Goal: Task Accomplishment & Management: Use online tool/utility

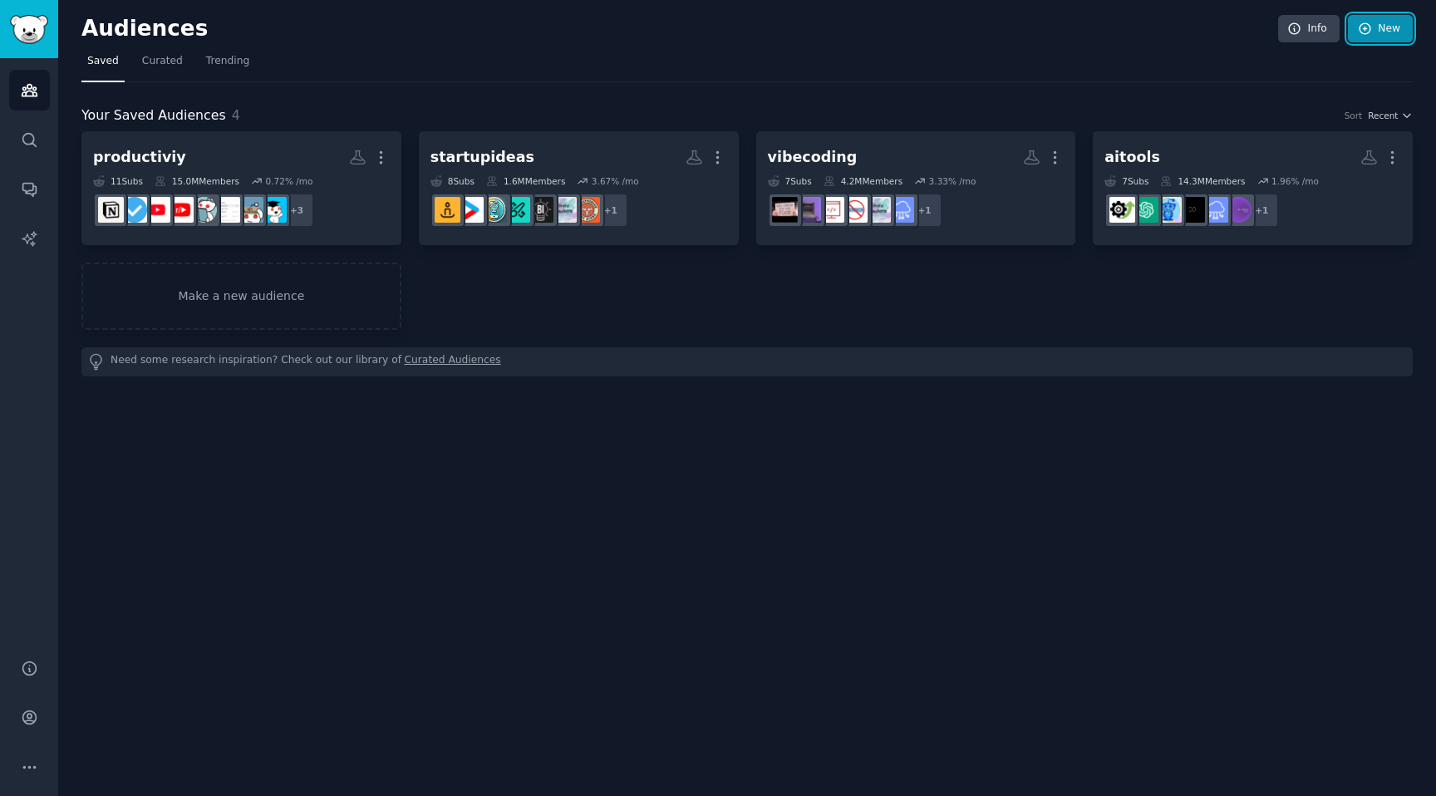
click at [1373, 35] on link "New" at bounding box center [1380, 29] width 65 height 28
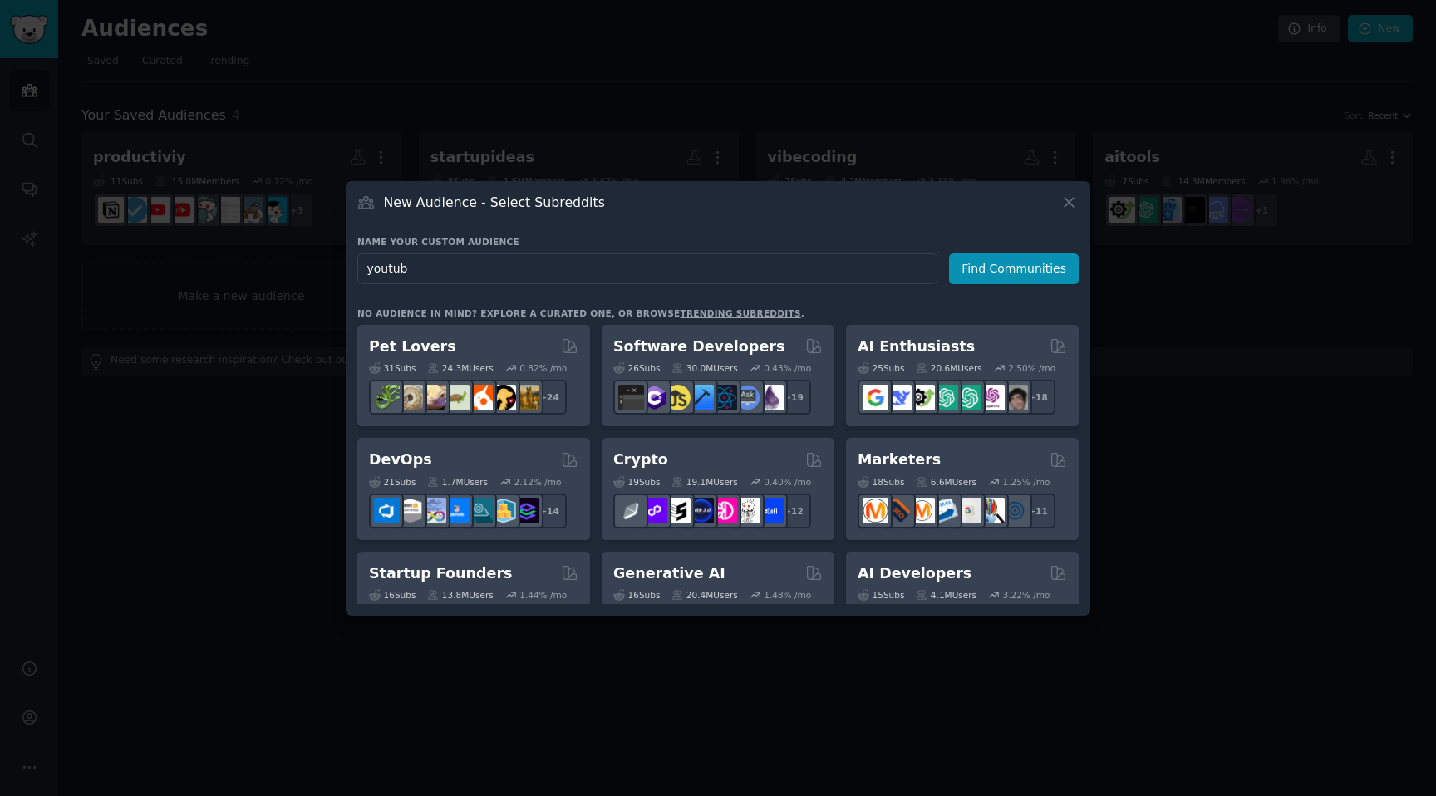
type input "youtube"
click button "Find Communities" at bounding box center [1014, 268] width 130 height 31
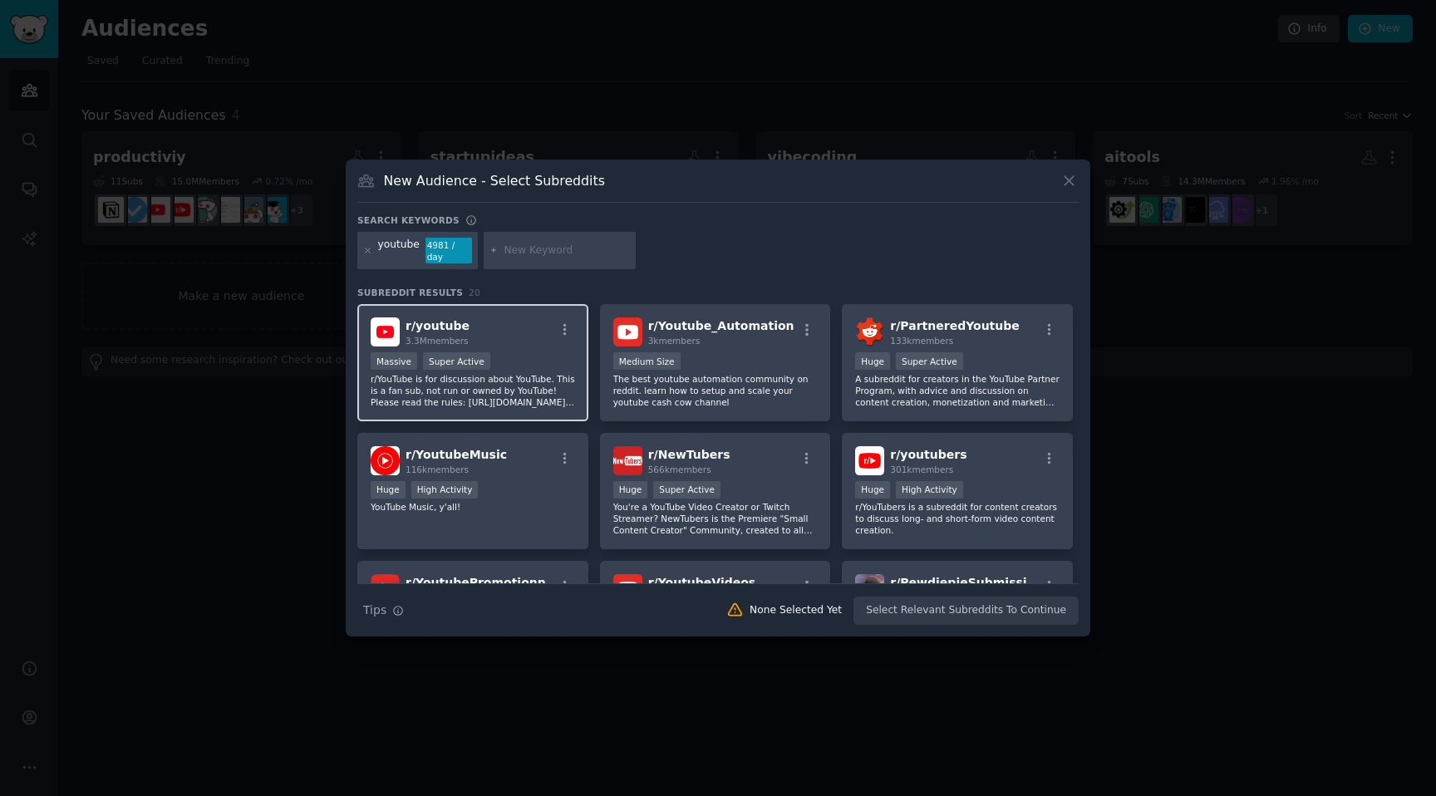
click at [474, 396] on p "r/YouTube is for discussion about YouTube. This is a fan sub, not run or owned …" at bounding box center [473, 390] width 204 height 35
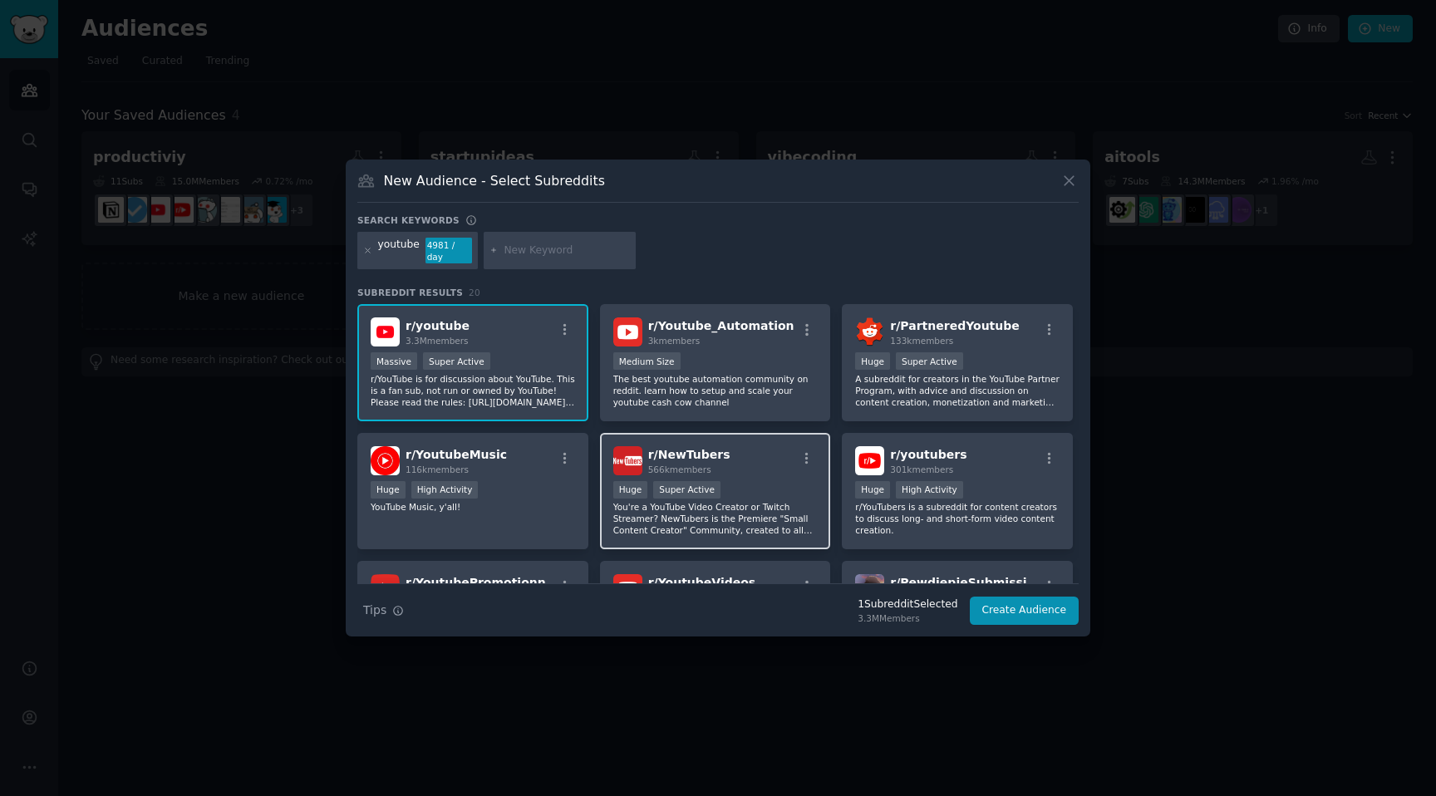
click at [745, 509] on p "You're a YouTube Video Creator or Twitch Streamer? NewTubers is the Premiere "S…" at bounding box center [715, 518] width 204 height 35
click at [1007, 612] on button "Create Audience" at bounding box center [1025, 611] width 110 height 28
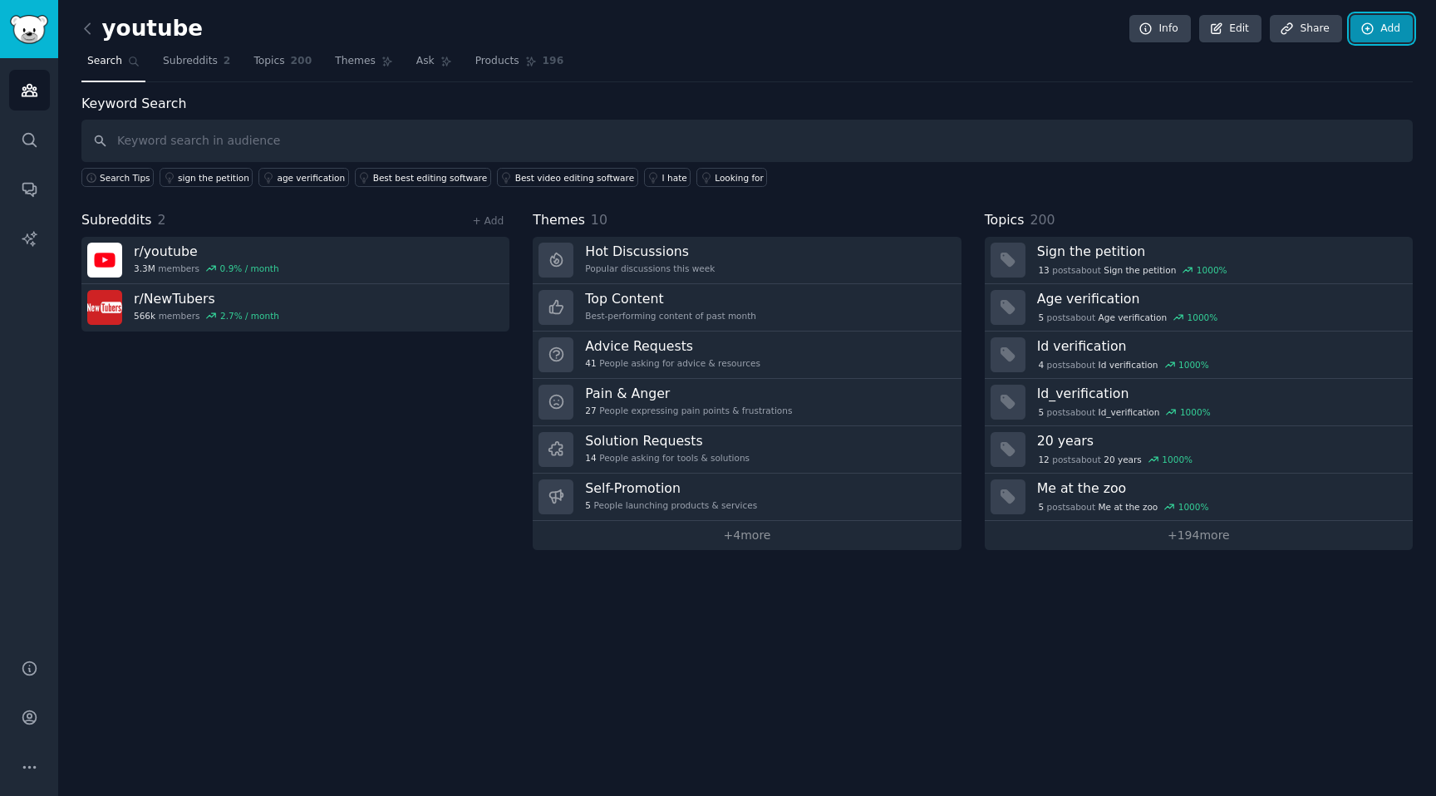
click at [1409, 38] on link "Add" at bounding box center [1382, 29] width 62 height 28
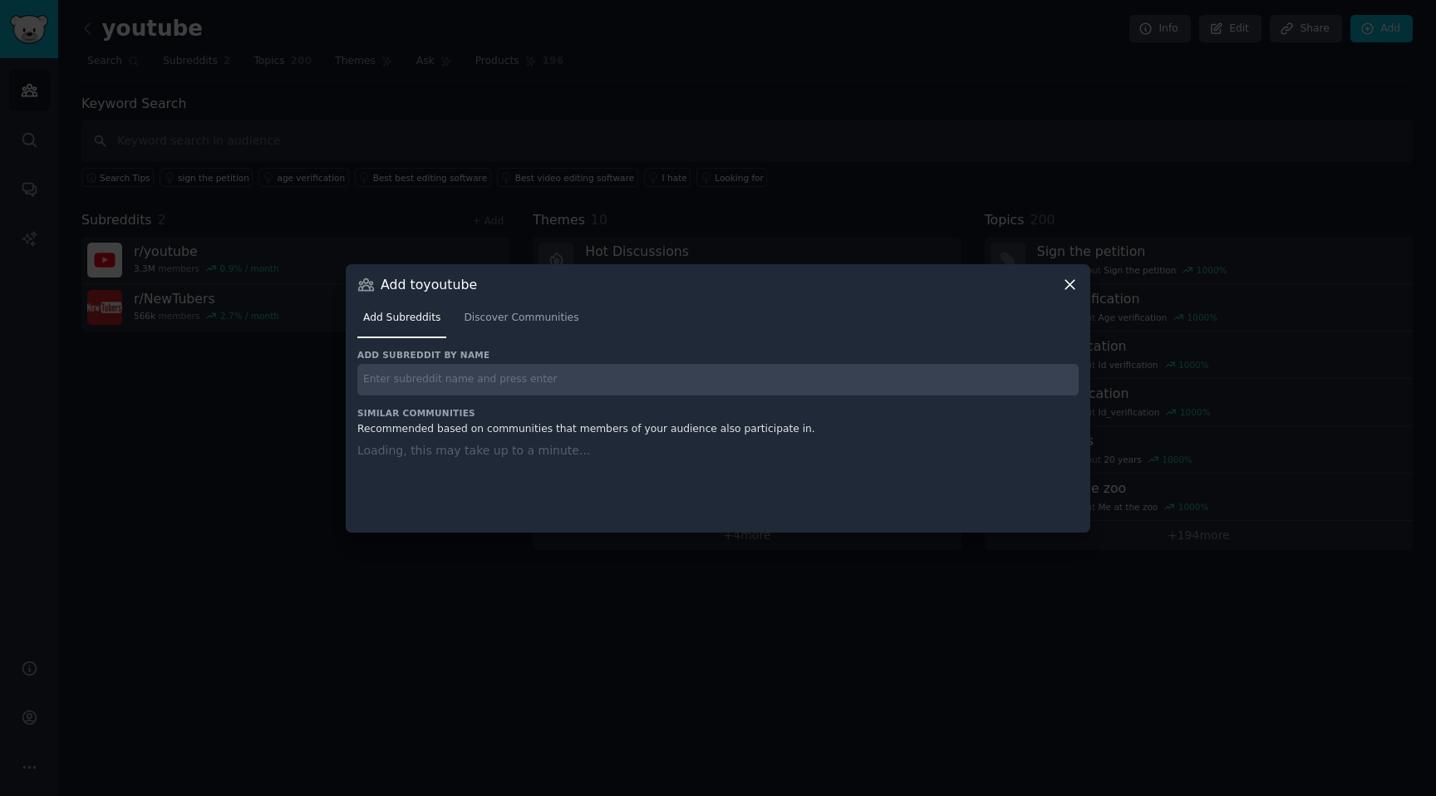
click at [499, 385] on input "text" at bounding box center [717, 380] width 721 height 32
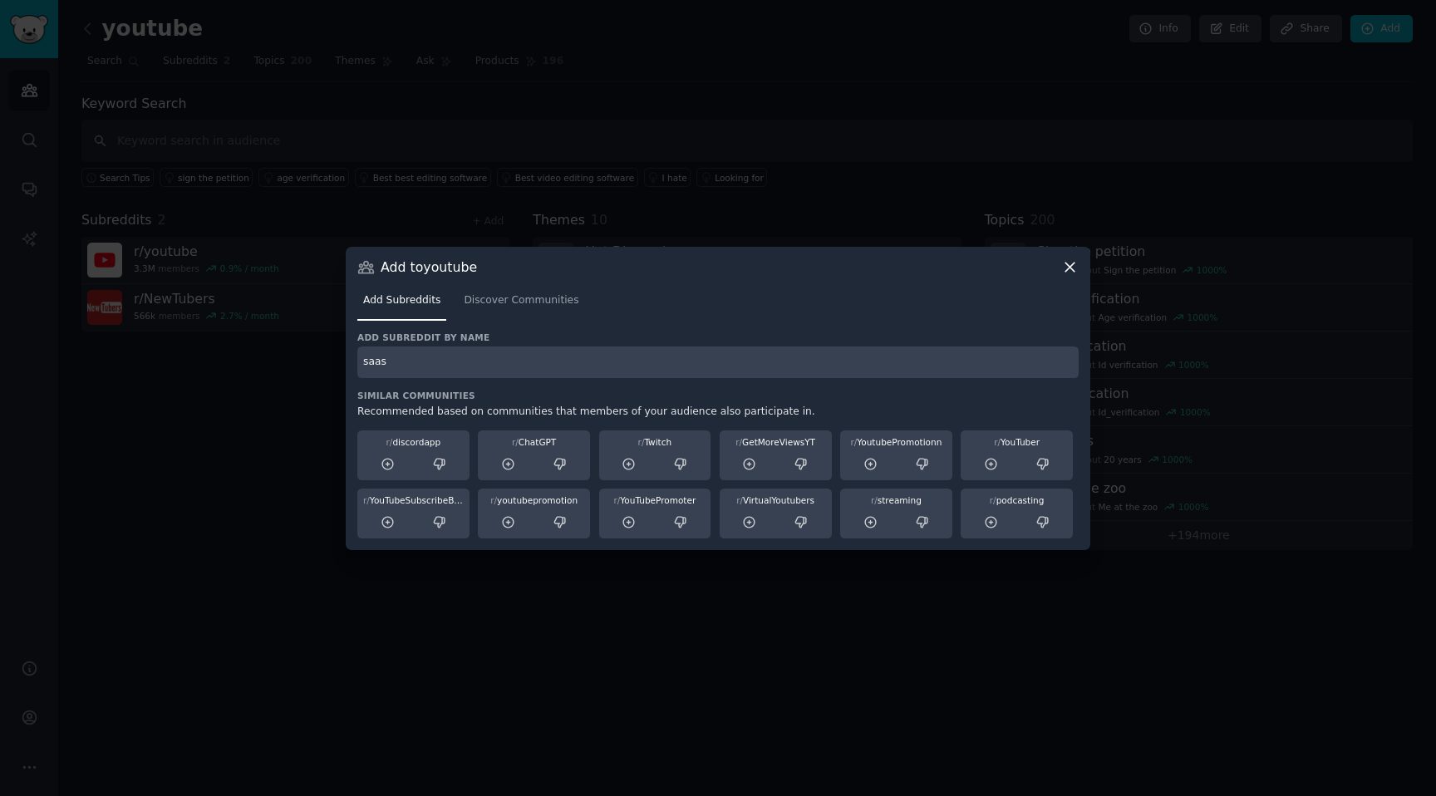
type input "saas"
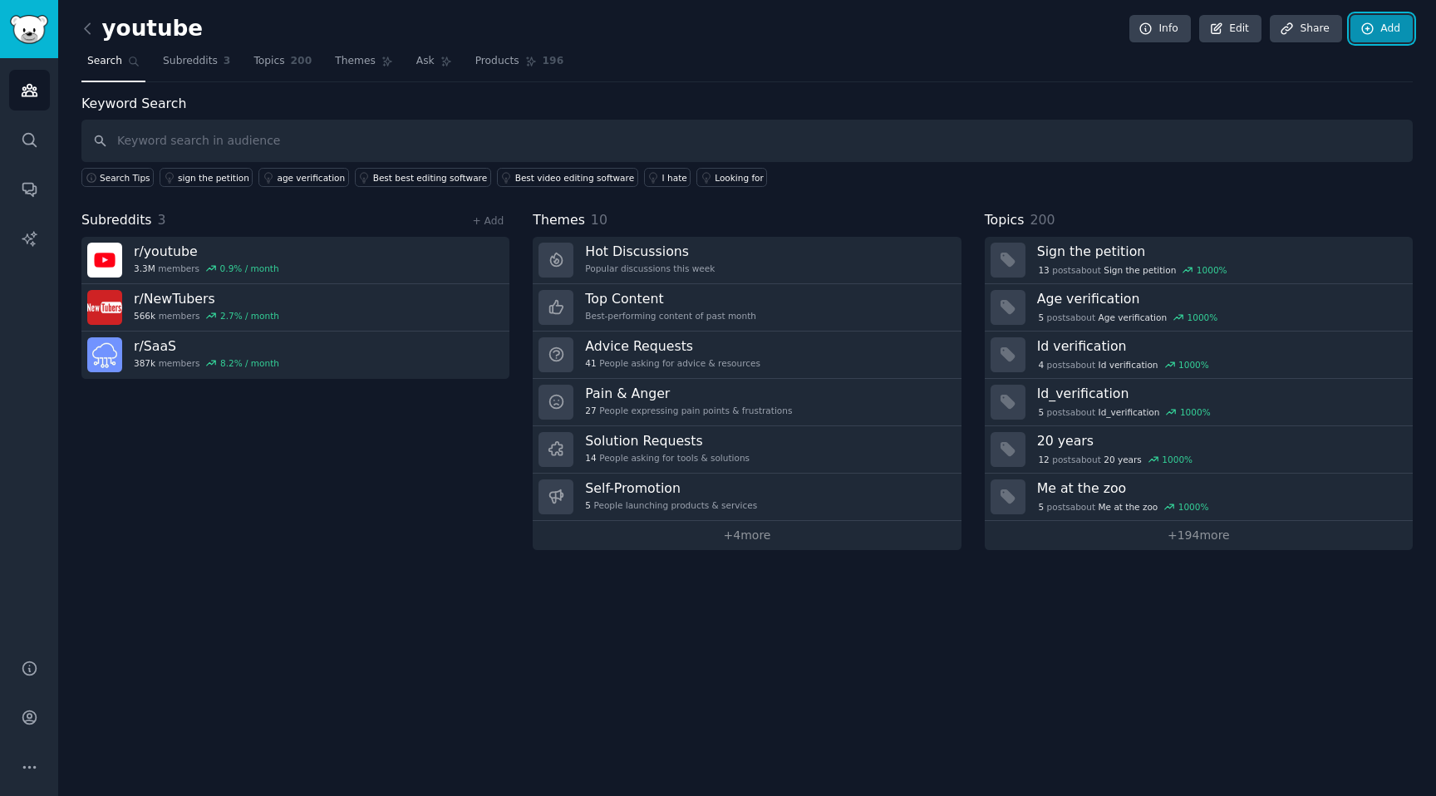
click at [1374, 31] on icon at bounding box center [1367, 29] width 15 height 15
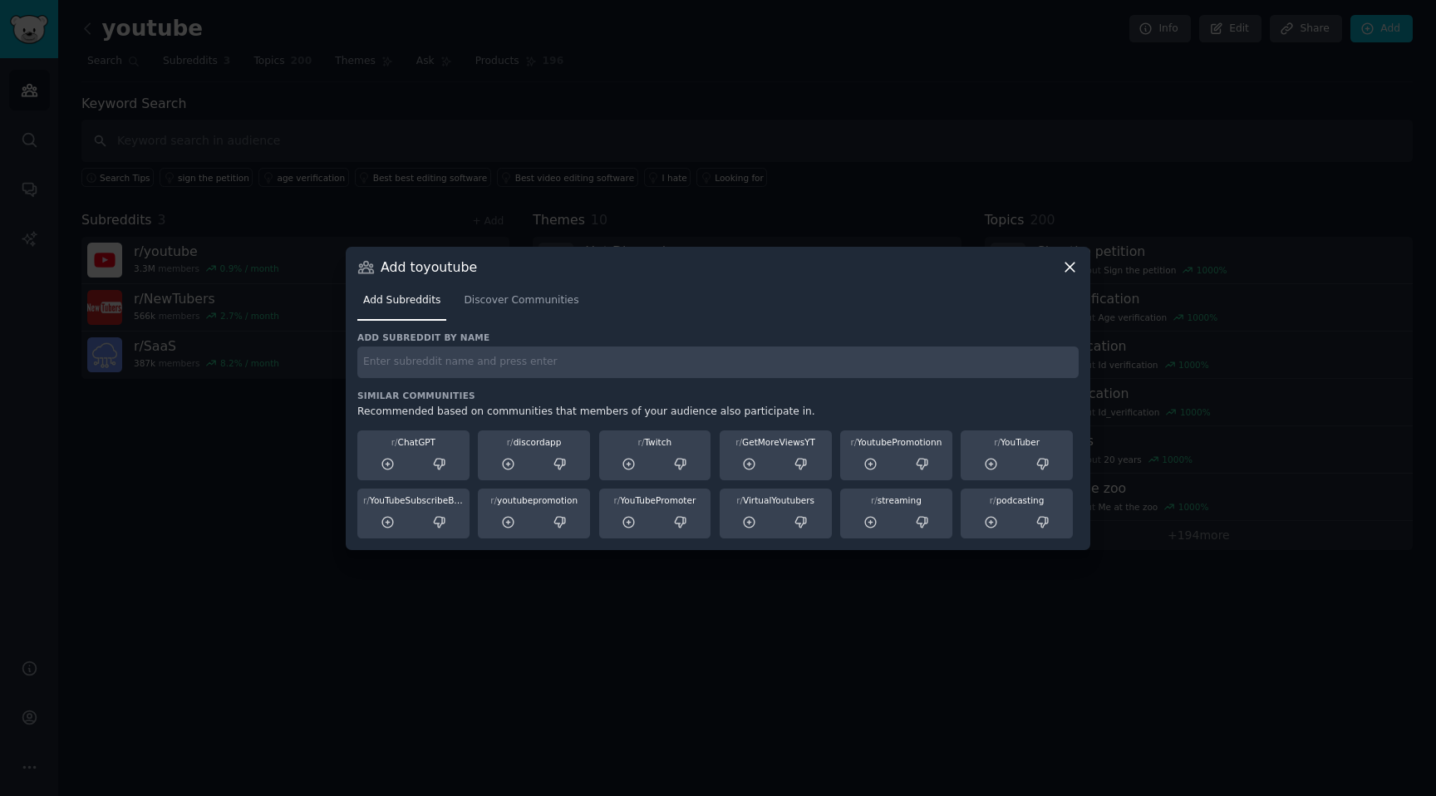
click at [452, 365] on input "text" at bounding box center [717, 363] width 721 height 32
type input "sideproject"
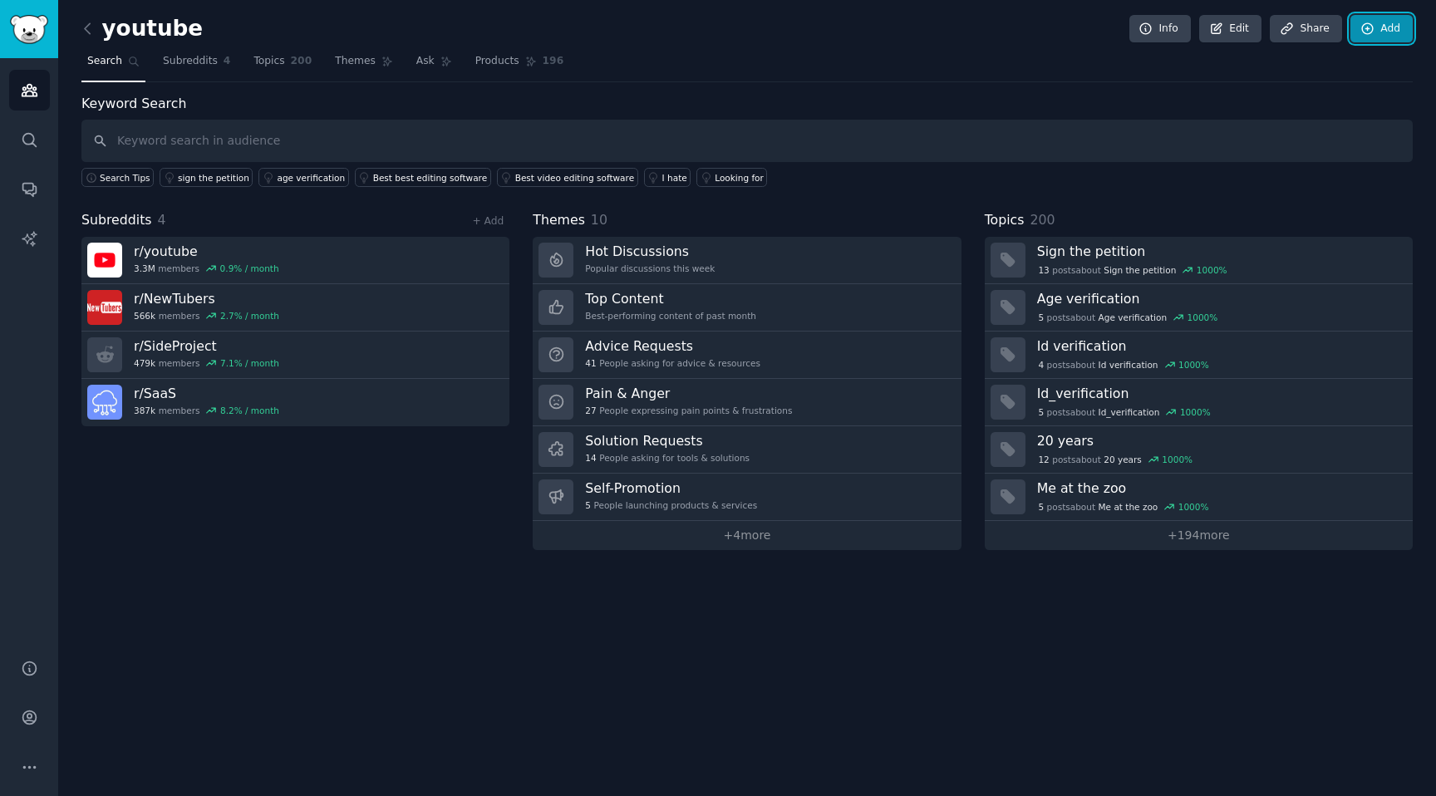
click at [1381, 37] on link "Add" at bounding box center [1382, 29] width 62 height 28
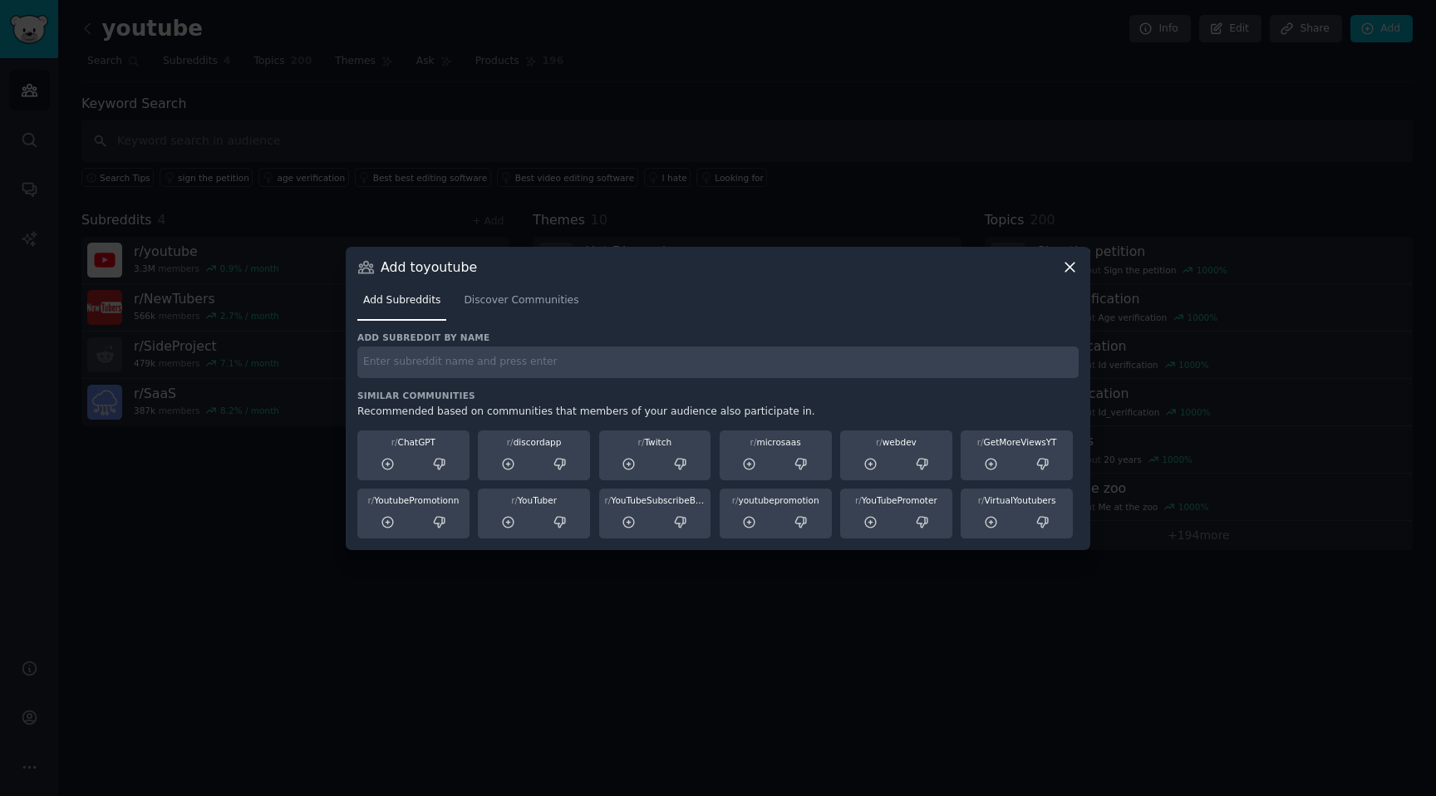
click at [498, 352] on input "text" at bounding box center [717, 363] width 721 height 32
type input "productivitycafe"
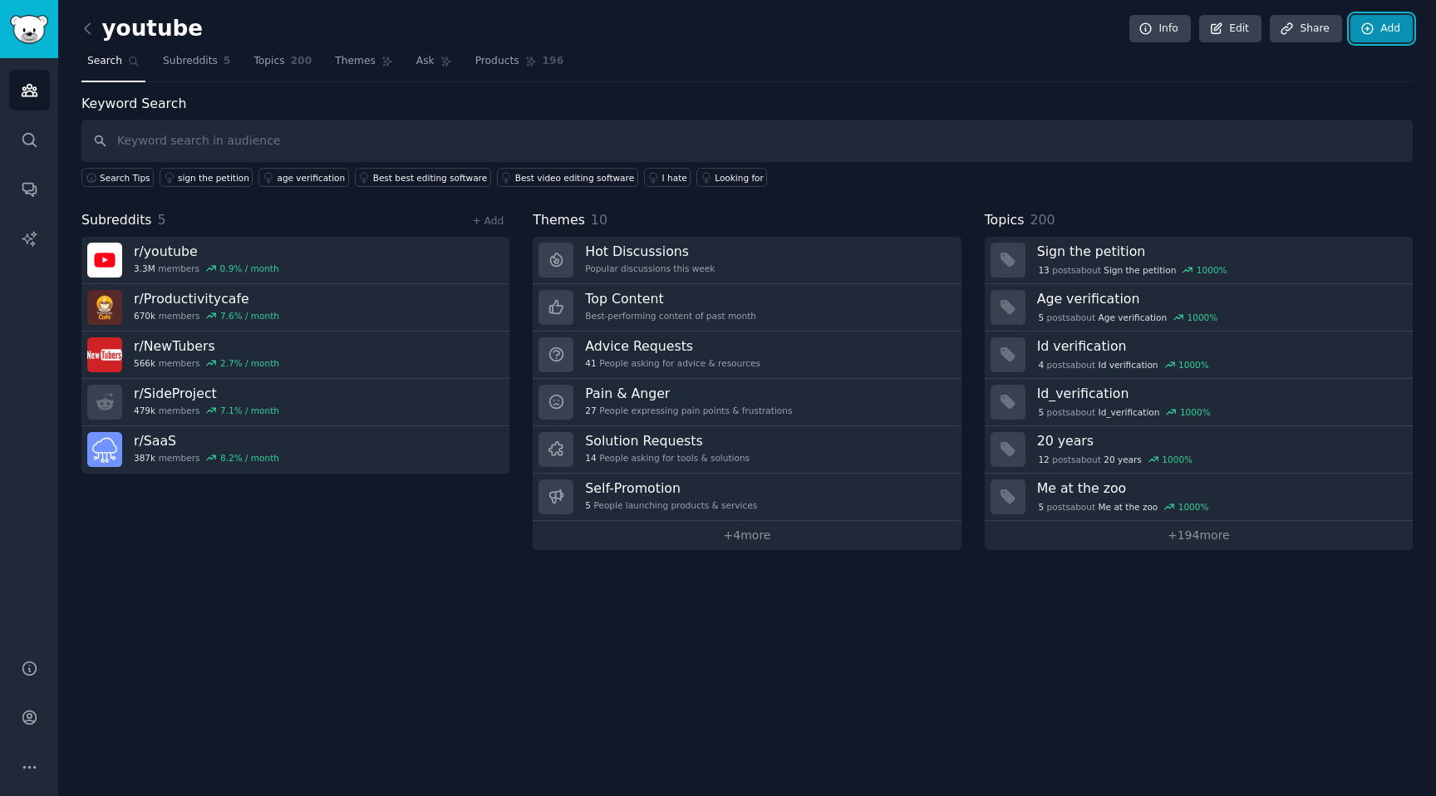
click at [1387, 39] on link "Add" at bounding box center [1382, 29] width 62 height 28
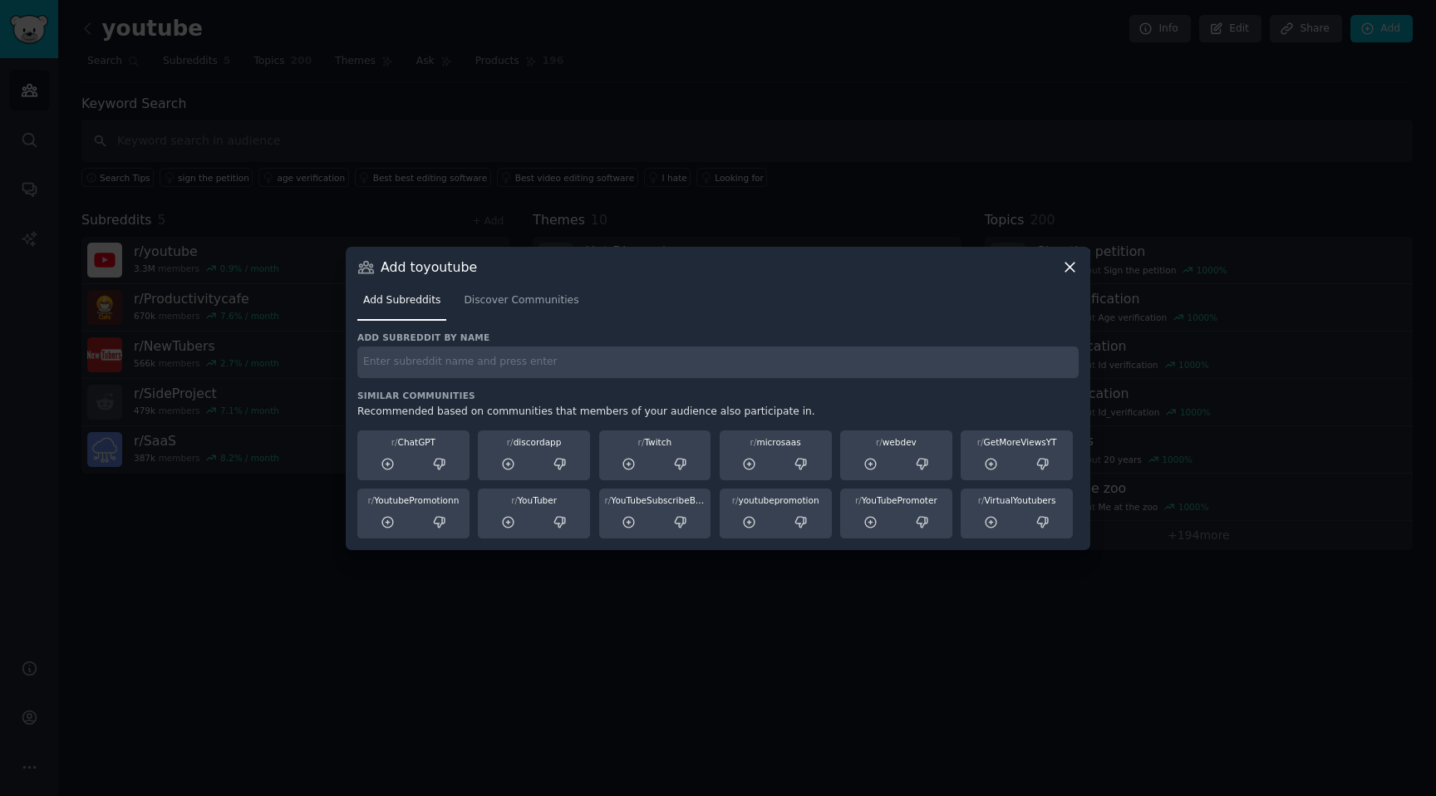
click at [534, 357] on input "text" at bounding box center [717, 363] width 721 height 32
type input "edtech"
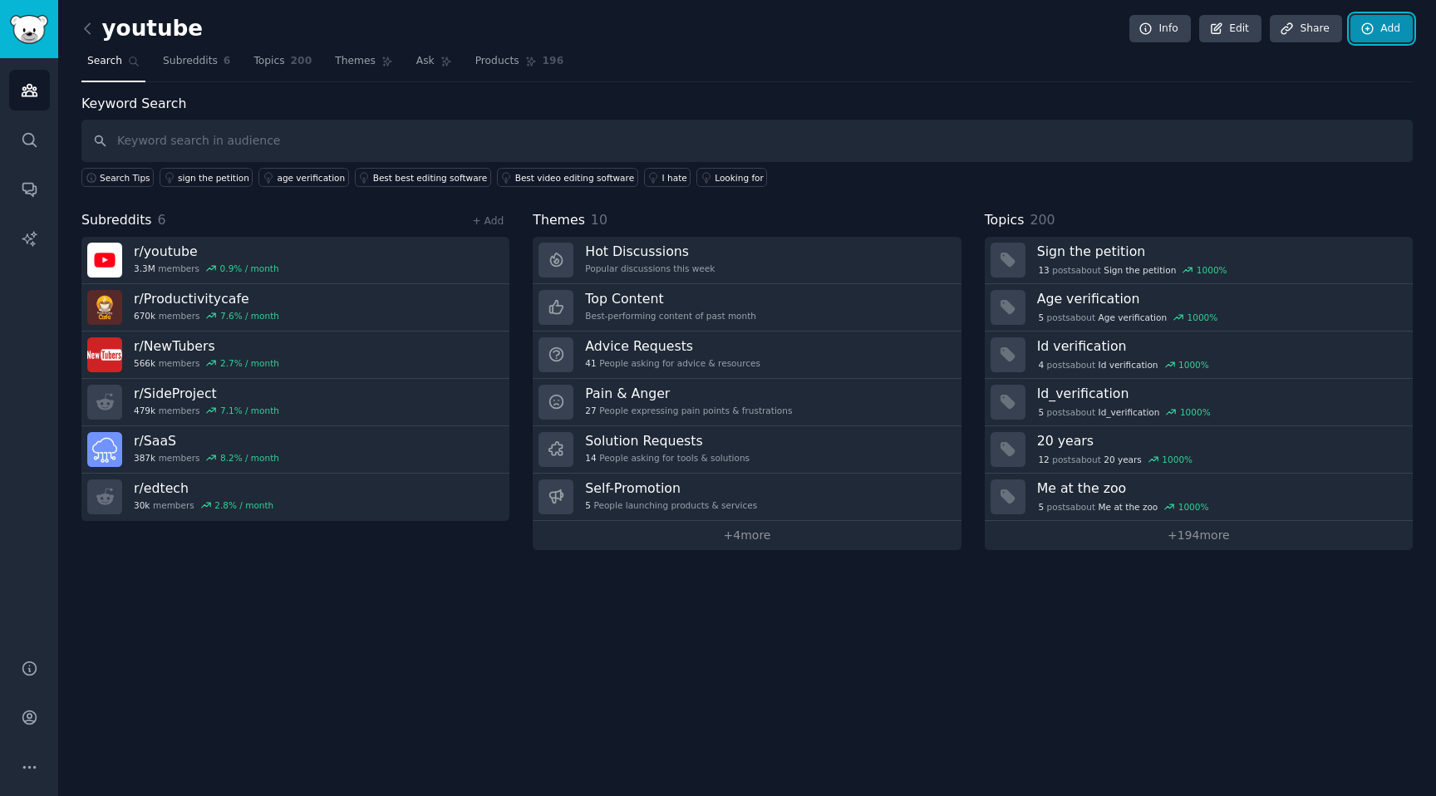
click at [1382, 32] on link "Add" at bounding box center [1382, 29] width 62 height 28
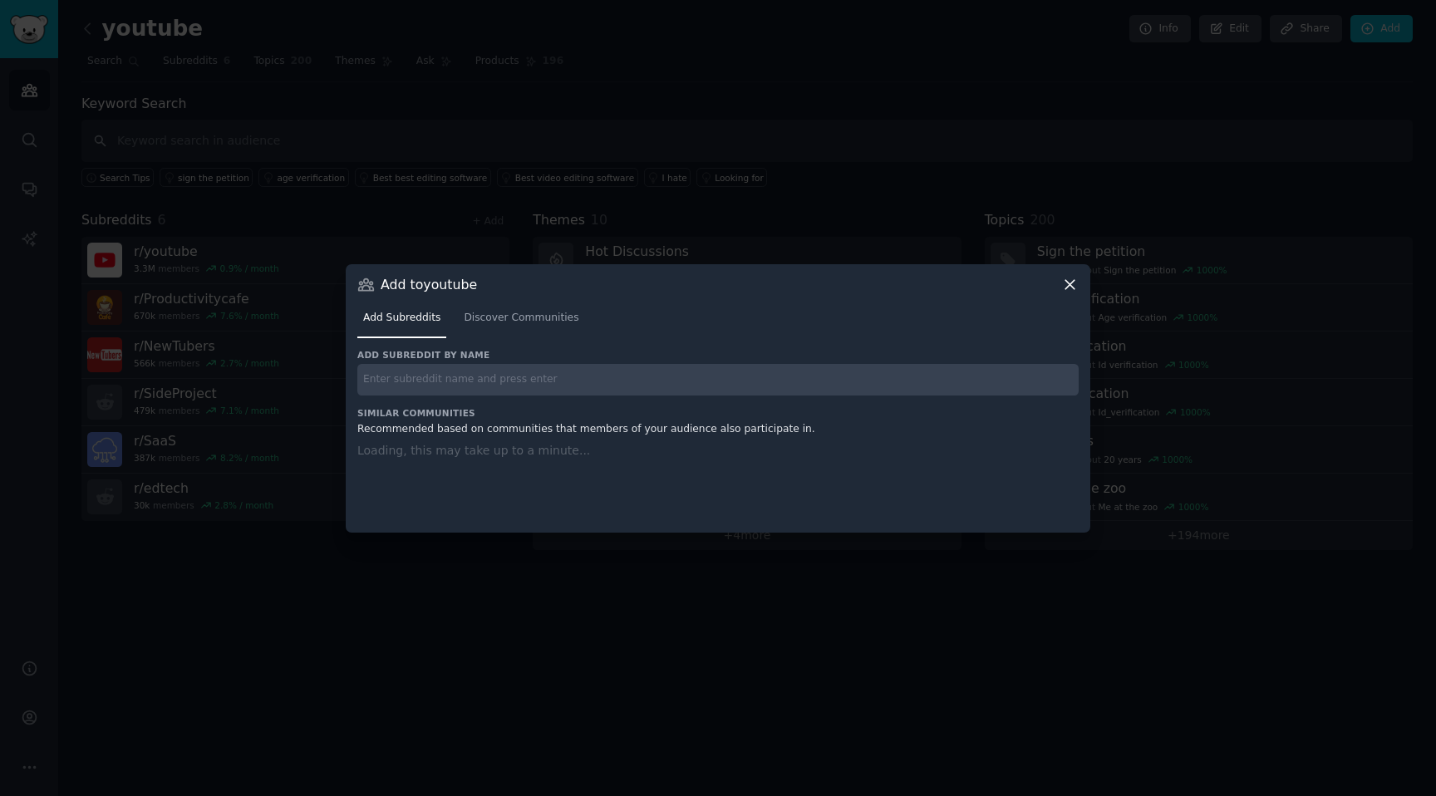
click at [592, 370] on input "text" at bounding box center [717, 380] width 721 height 32
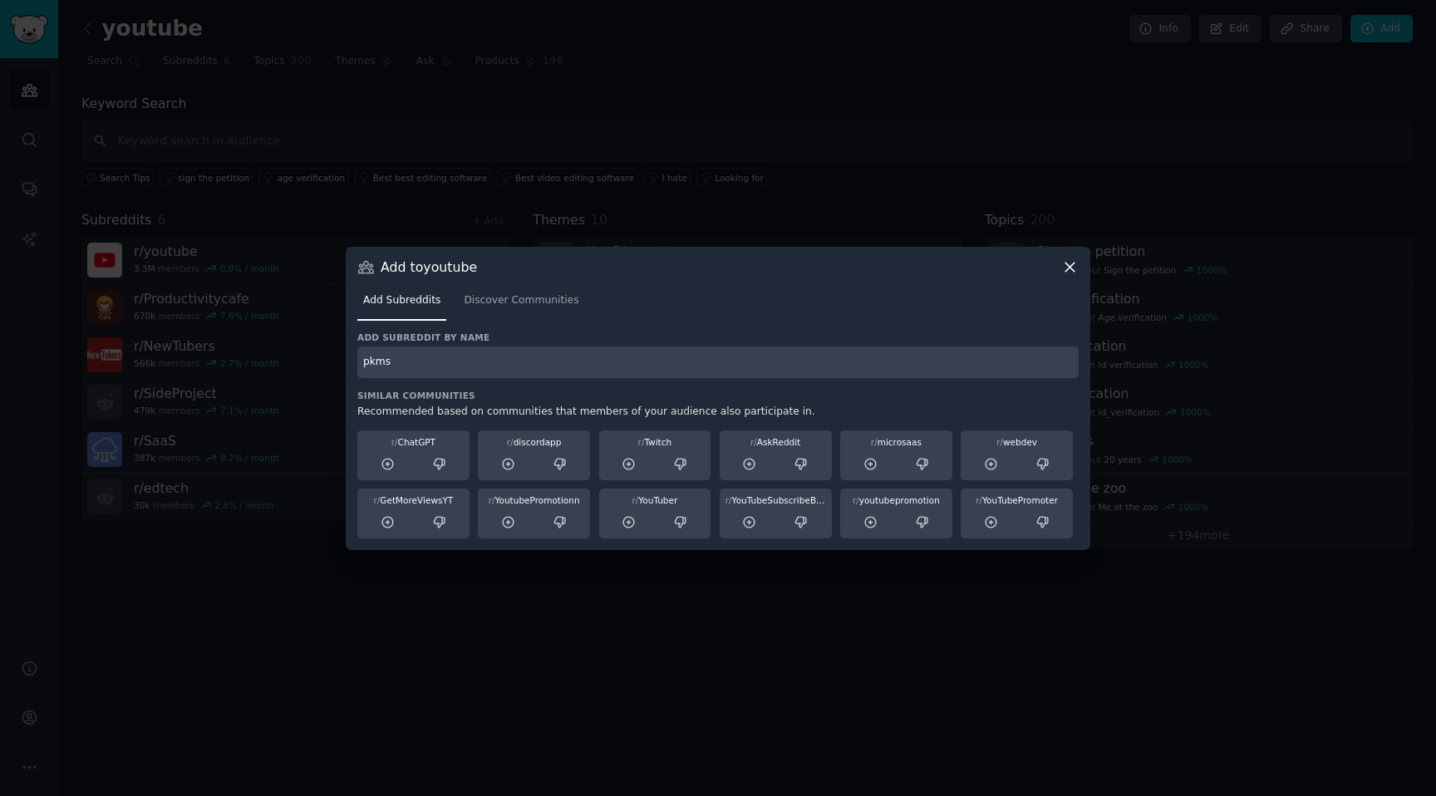
type input "pkms"
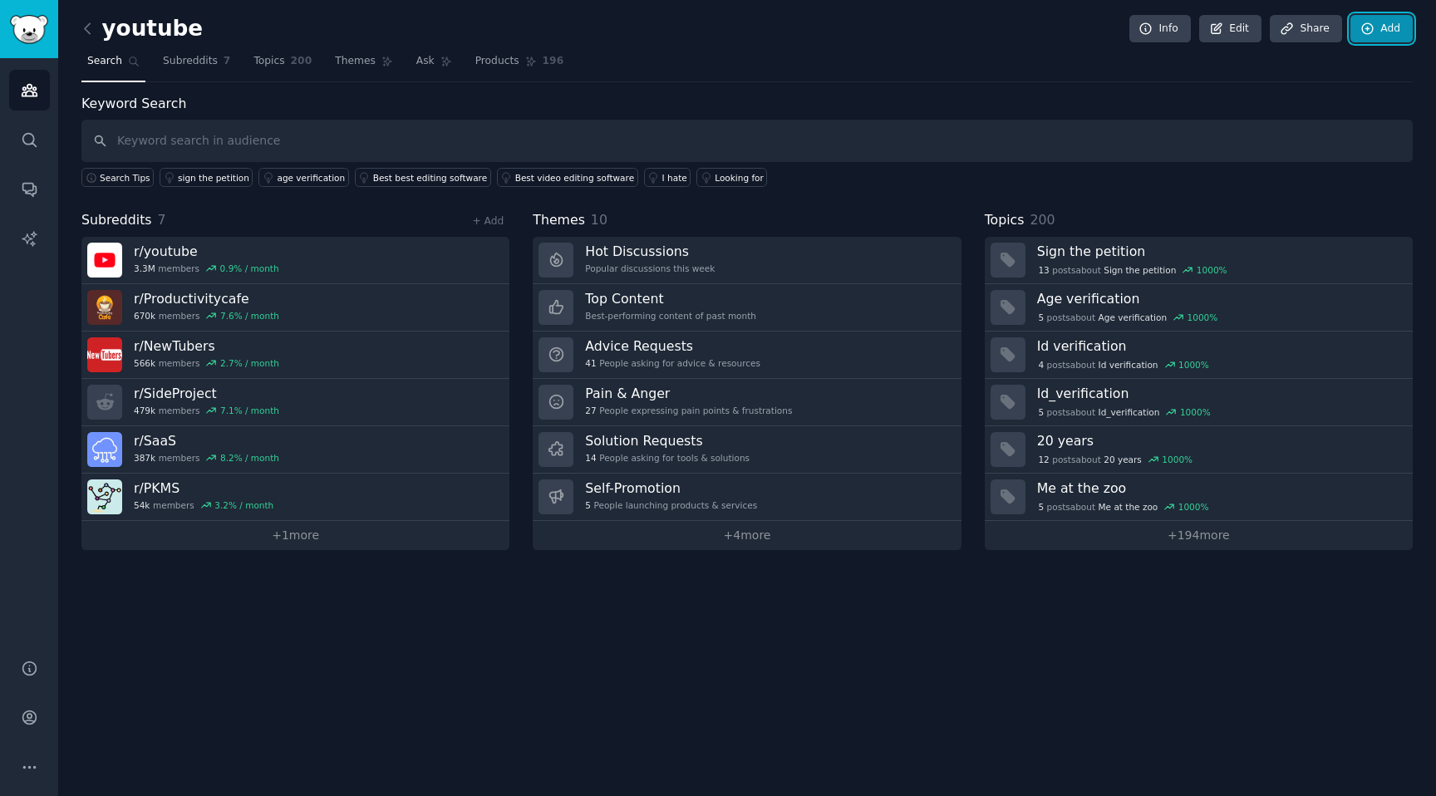
click at [1375, 31] on icon at bounding box center [1367, 29] width 15 height 15
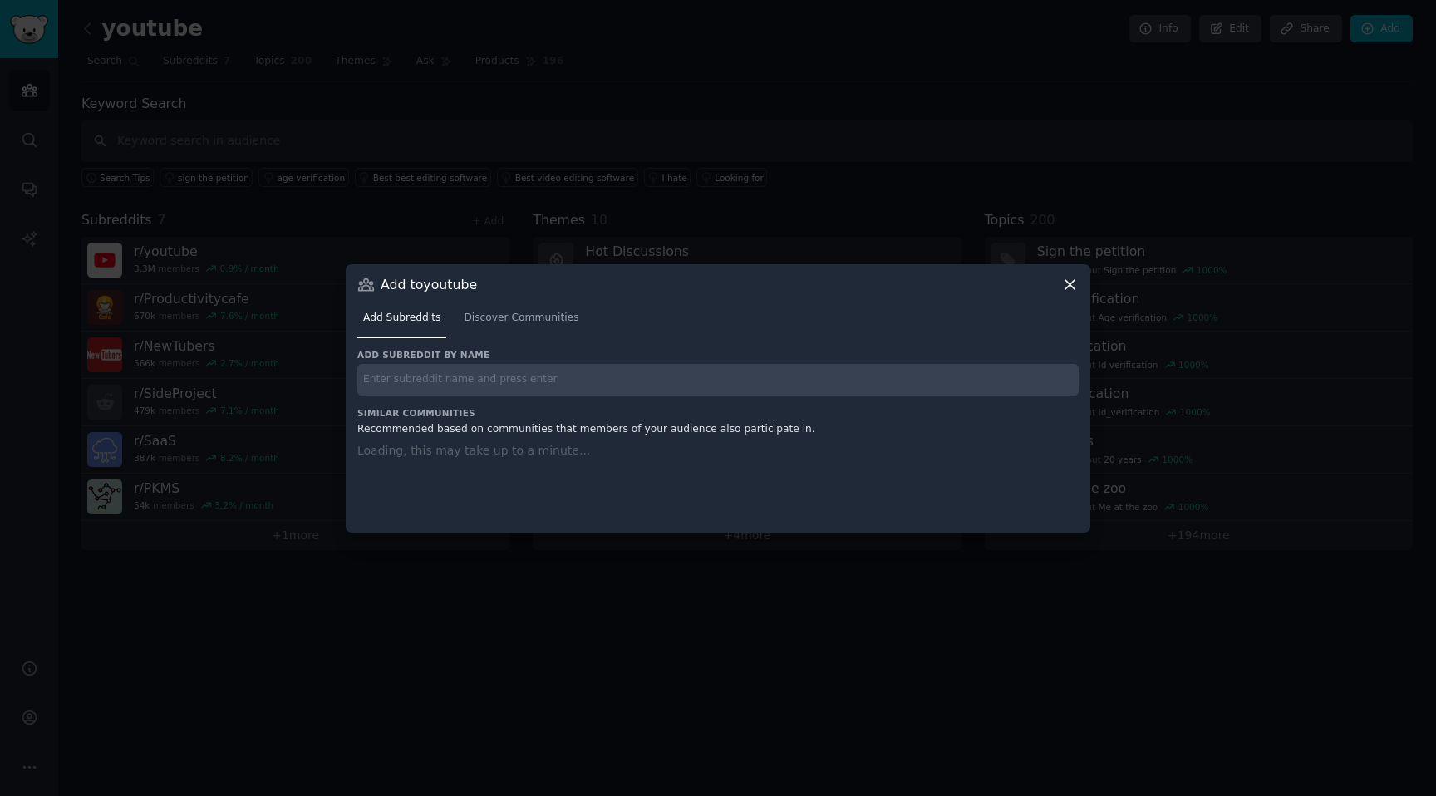
click at [587, 365] on input "text" at bounding box center [717, 380] width 721 height 32
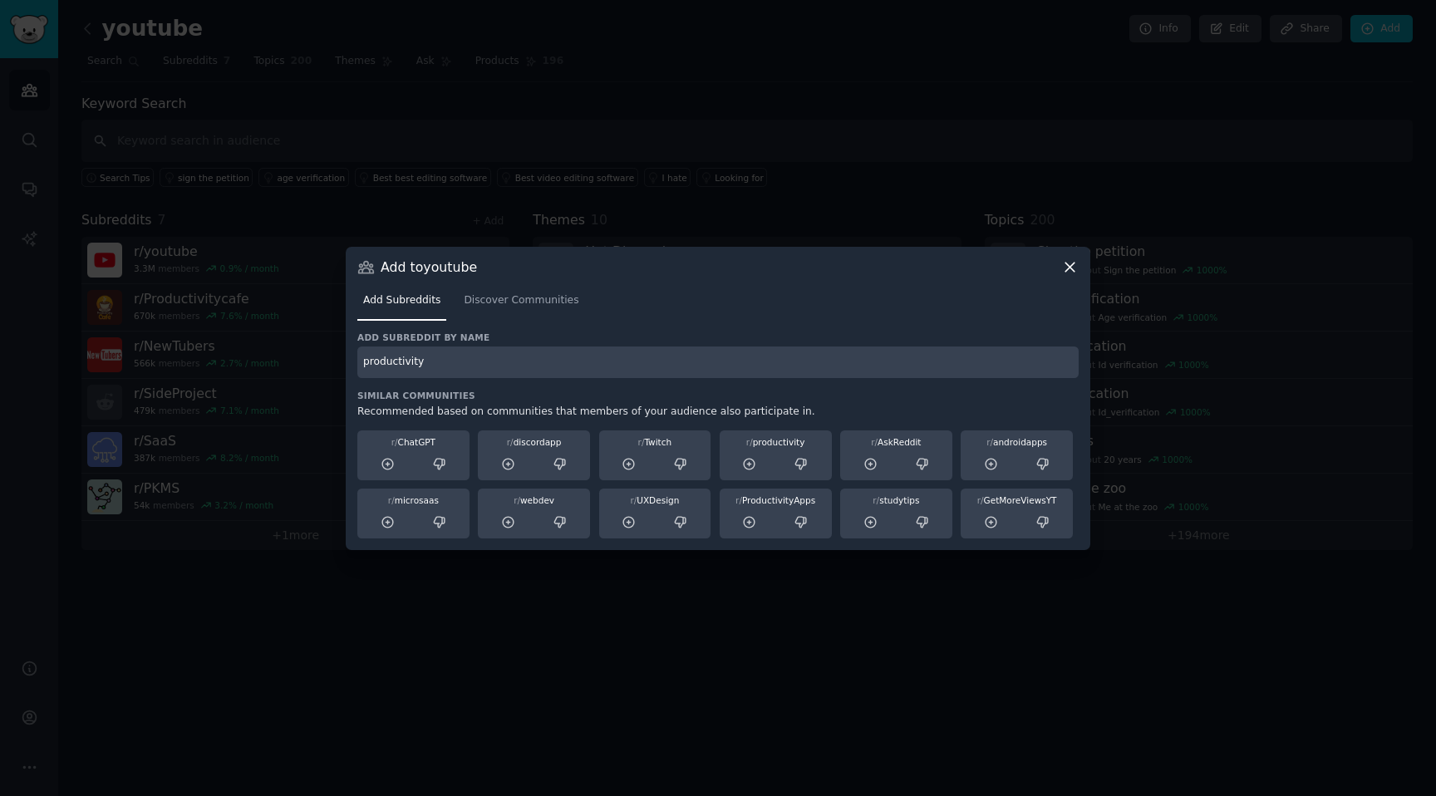
type input "productivity"
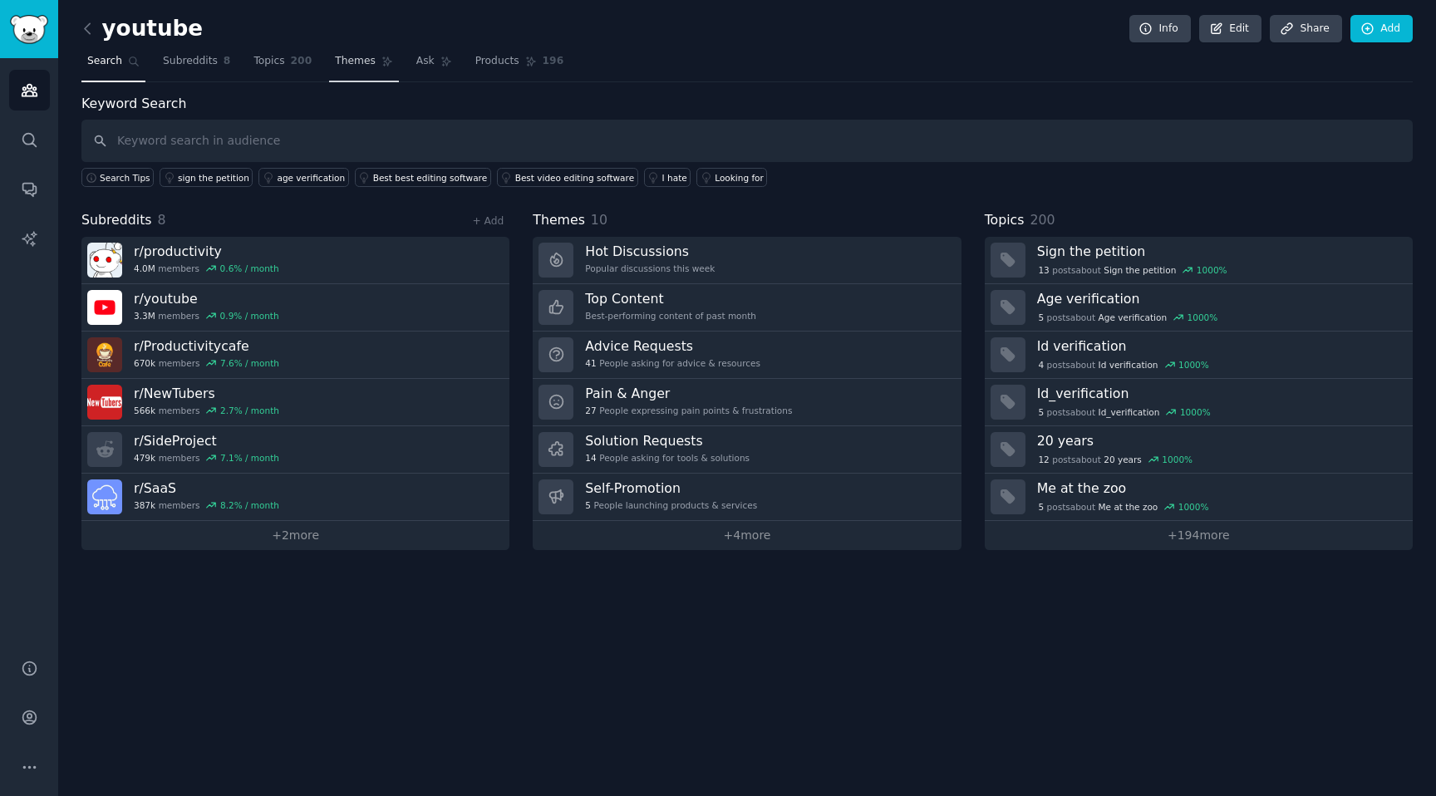
click at [347, 57] on span "Themes" at bounding box center [355, 61] width 41 height 15
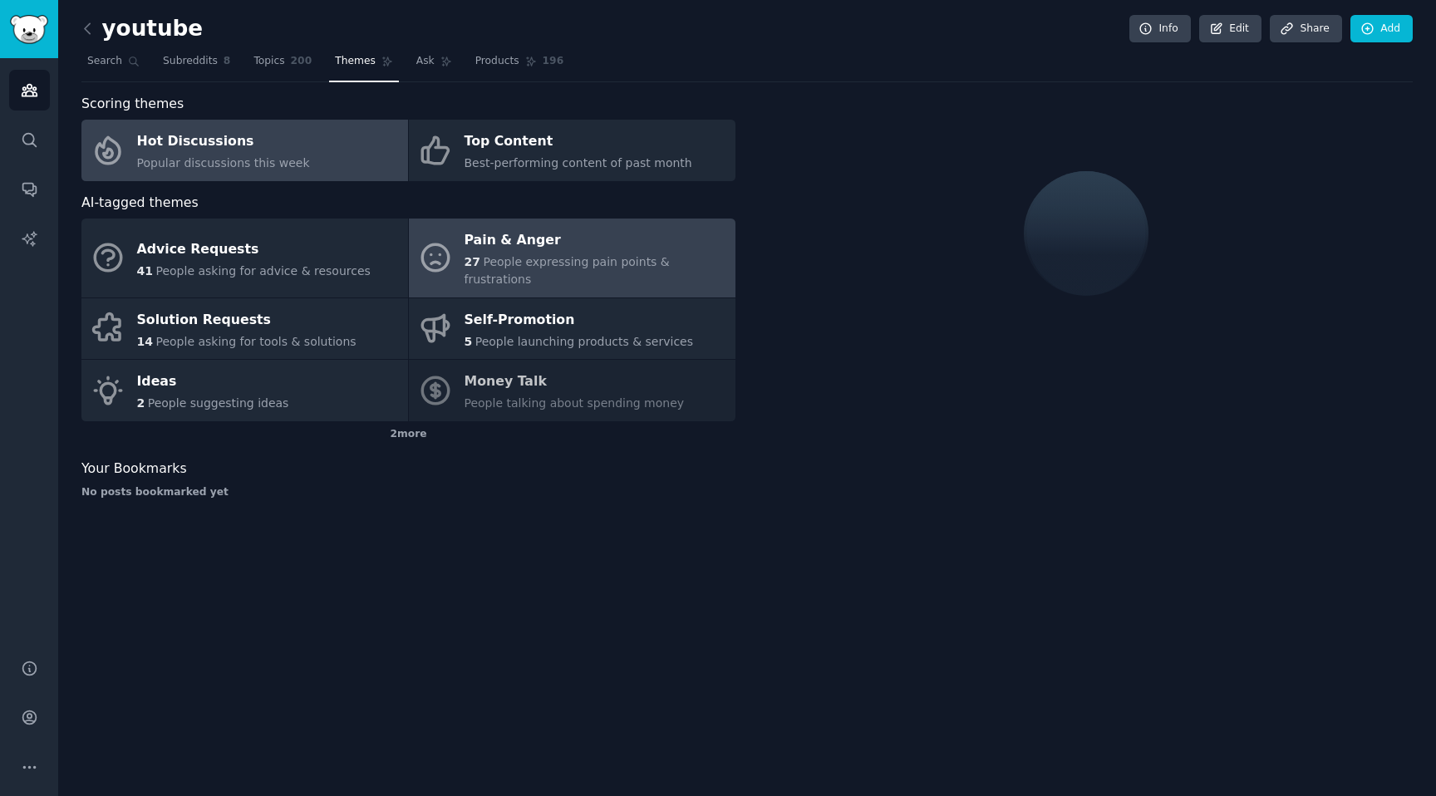
click at [515, 267] on span "People expressing pain points & frustrations" at bounding box center [567, 270] width 205 height 31
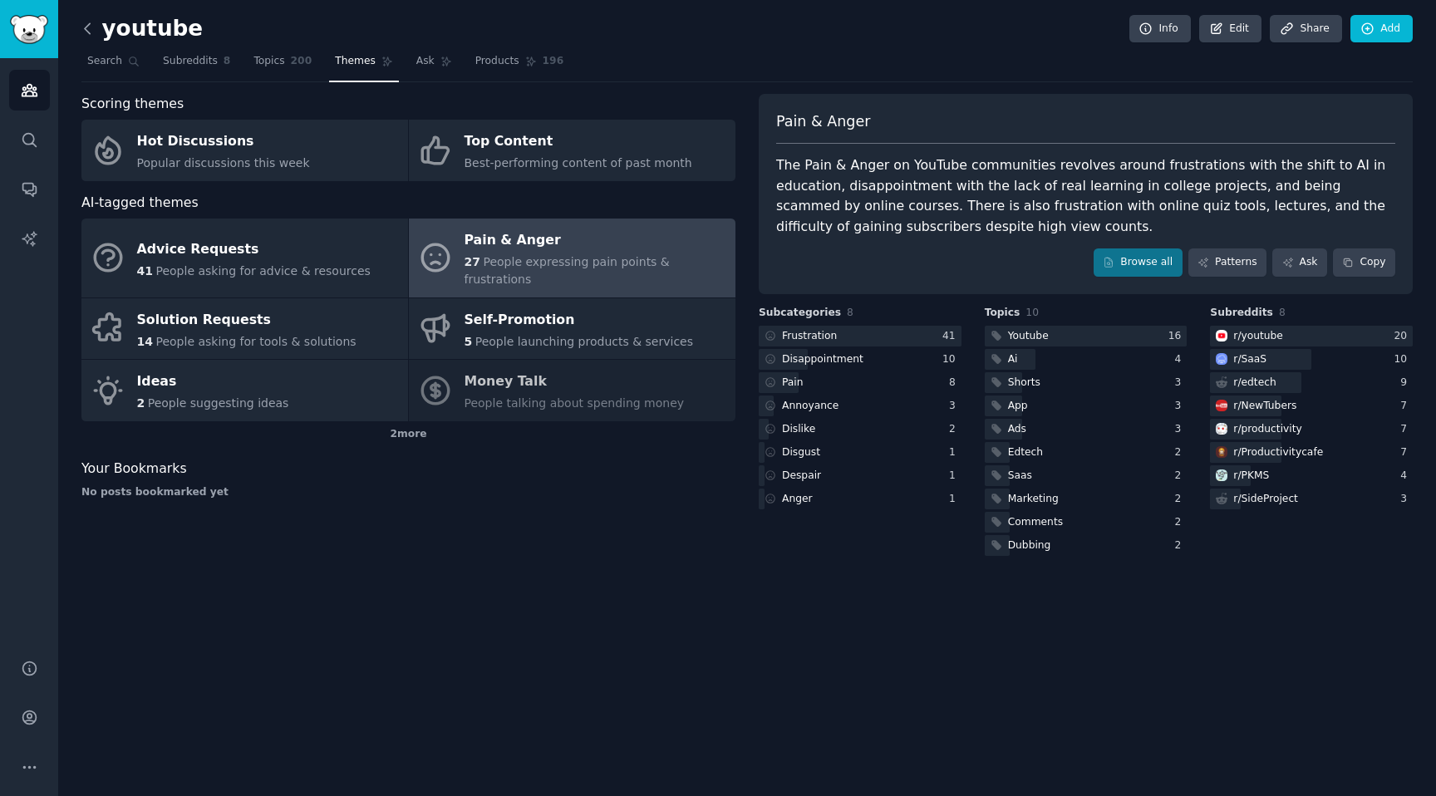
click at [83, 33] on icon at bounding box center [87, 28] width 17 height 17
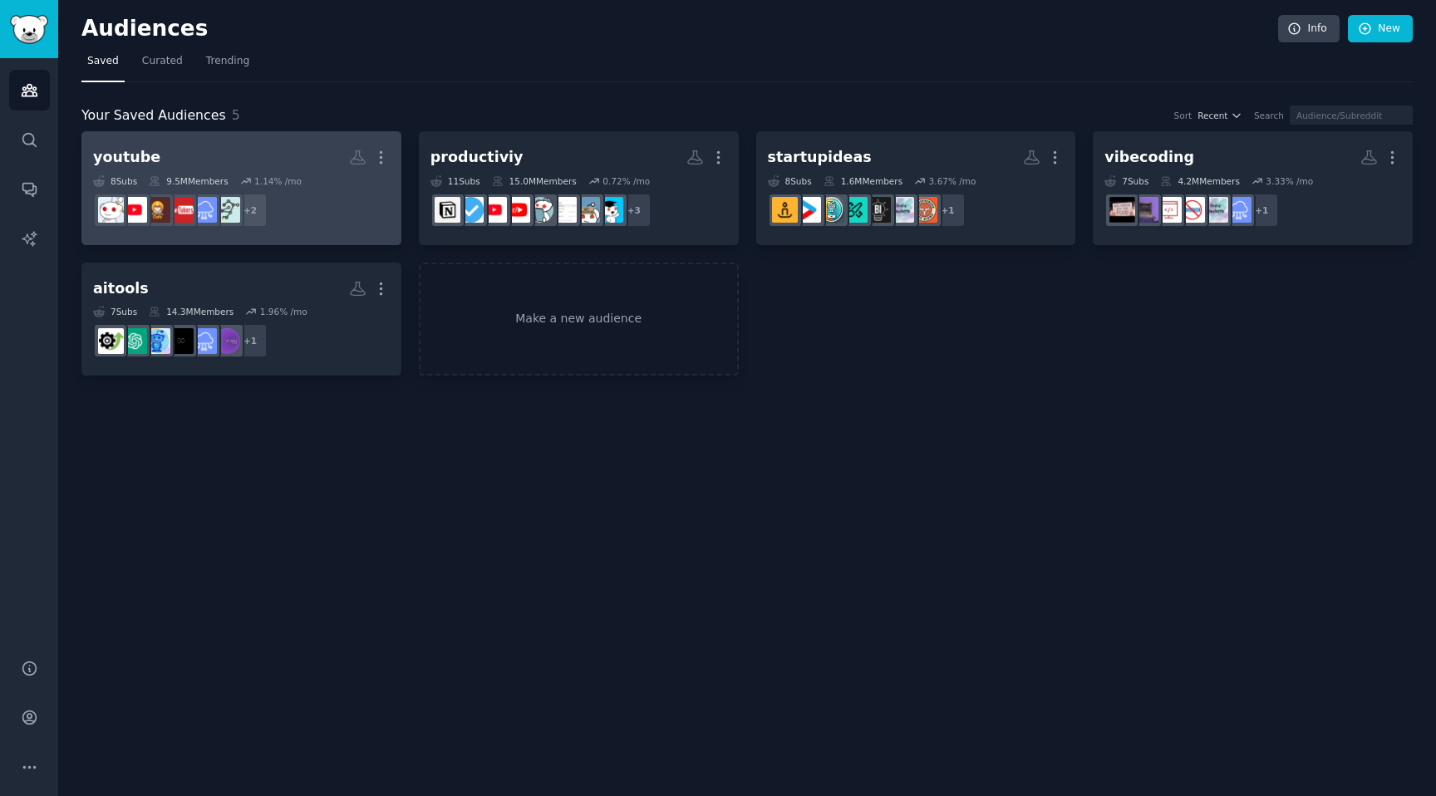
click at [324, 194] on dd "+ 2" at bounding box center [241, 210] width 297 height 47
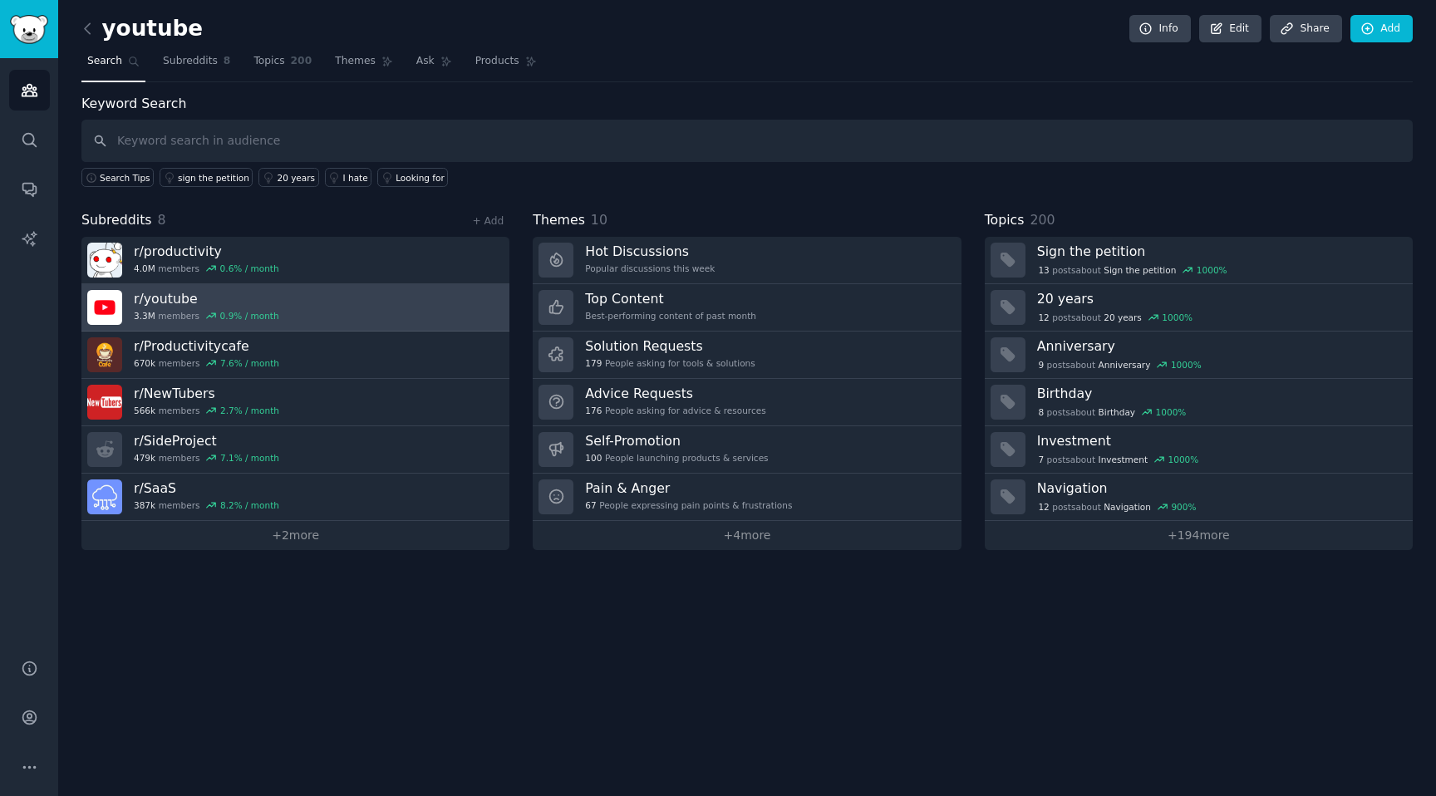
click at [403, 310] on link "r/ youtube 3.3M members 0.9 % / month" at bounding box center [295, 307] width 428 height 47
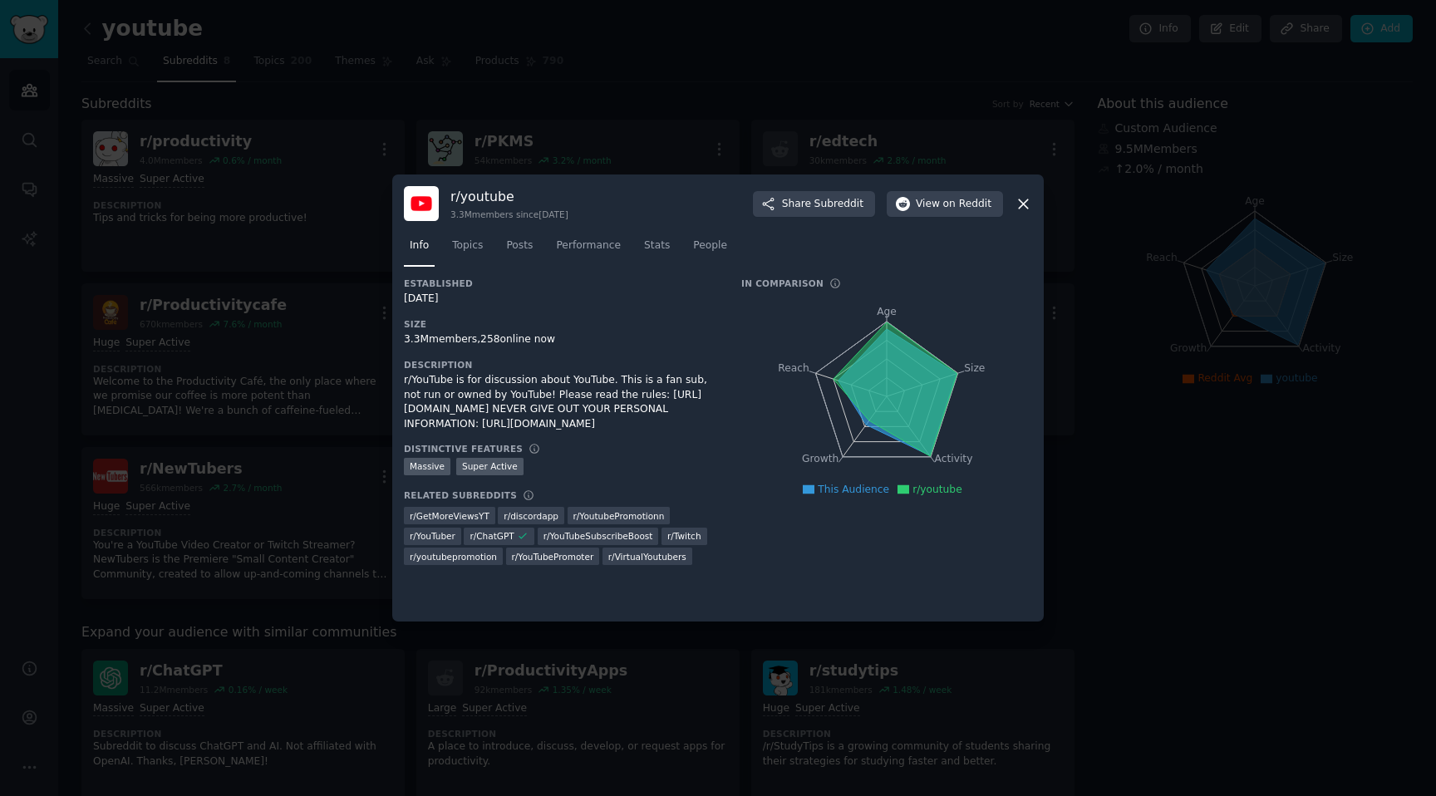
click at [1024, 199] on icon at bounding box center [1023, 203] width 17 height 17
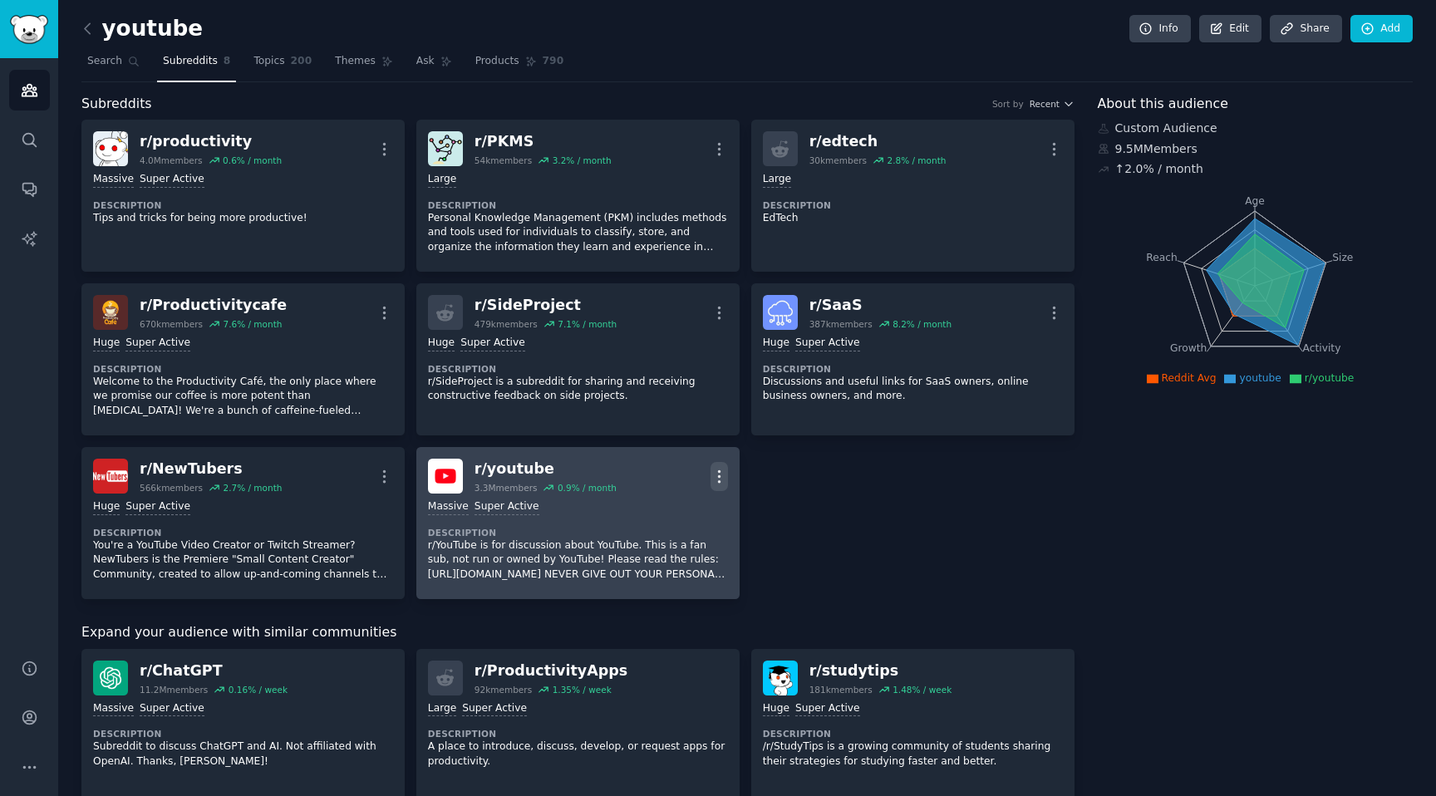
click at [721, 473] on icon "button" at bounding box center [719, 476] width 17 height 17
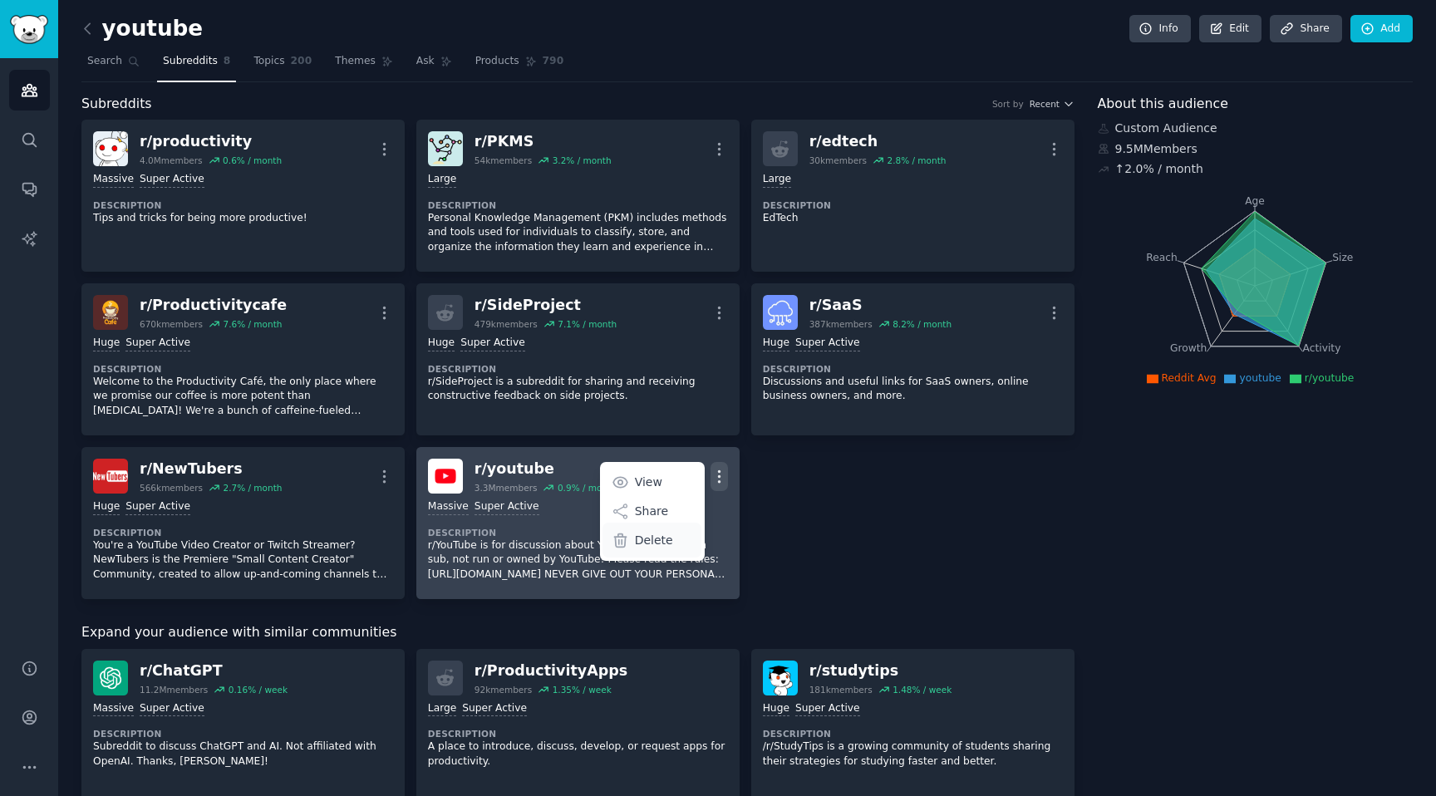
click at [647, 534] on p "Delete" at bounding box center [654, 540] width 38 height 17
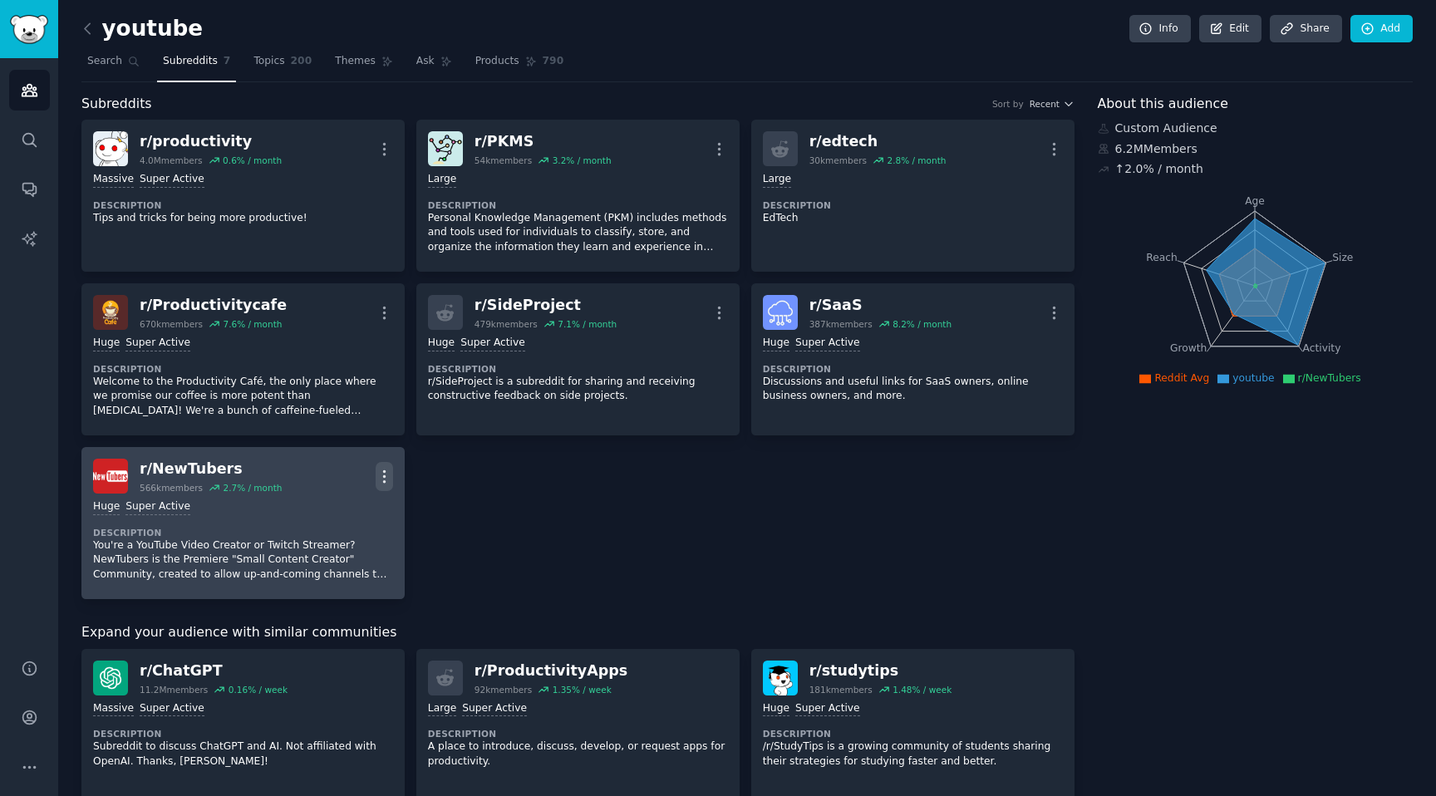
click at [383, 475] on icon "button" at bounding box center [384, 476] width 2 height 12
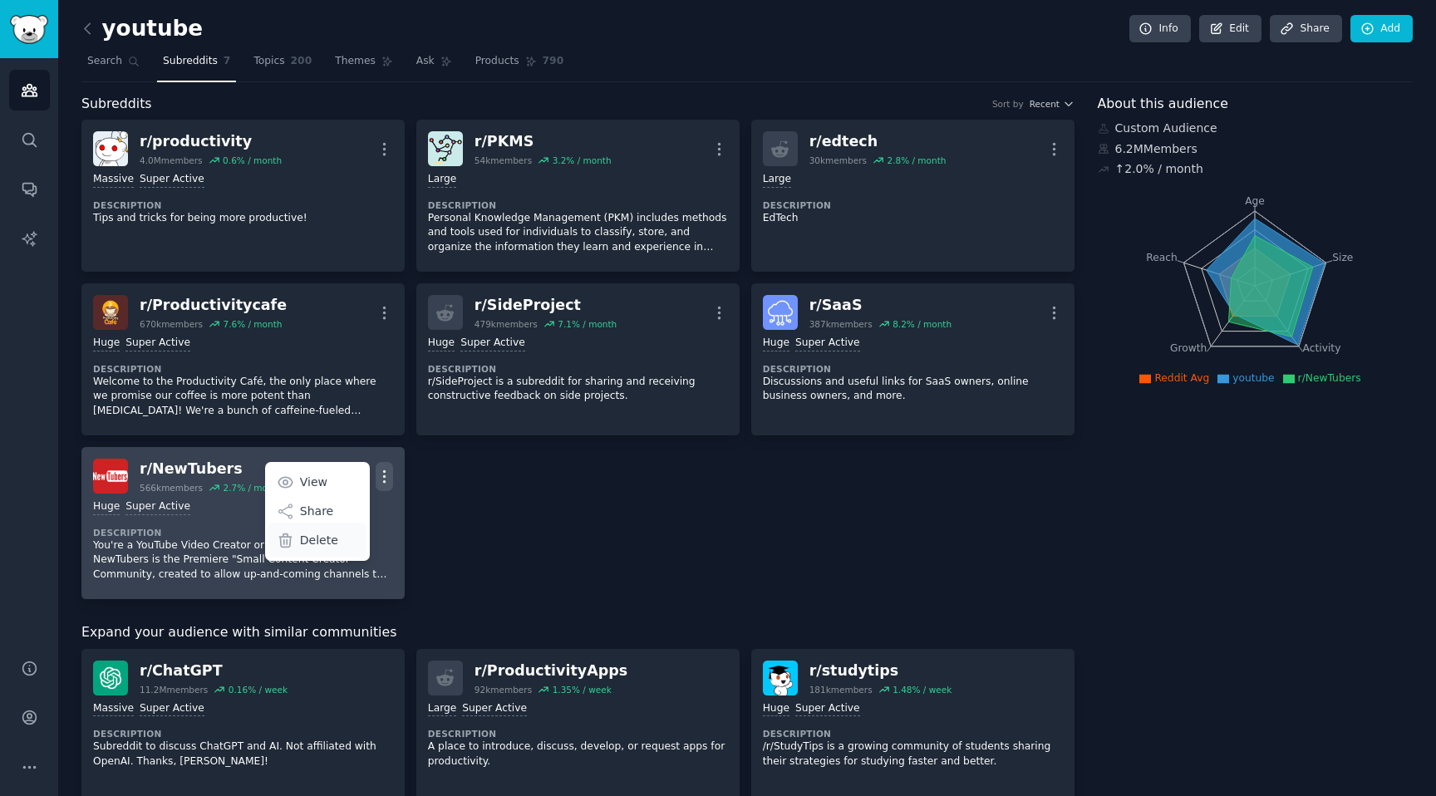
click at [336, 549] on div "Delete" at bounding box center [317, 540] width 99 height 35
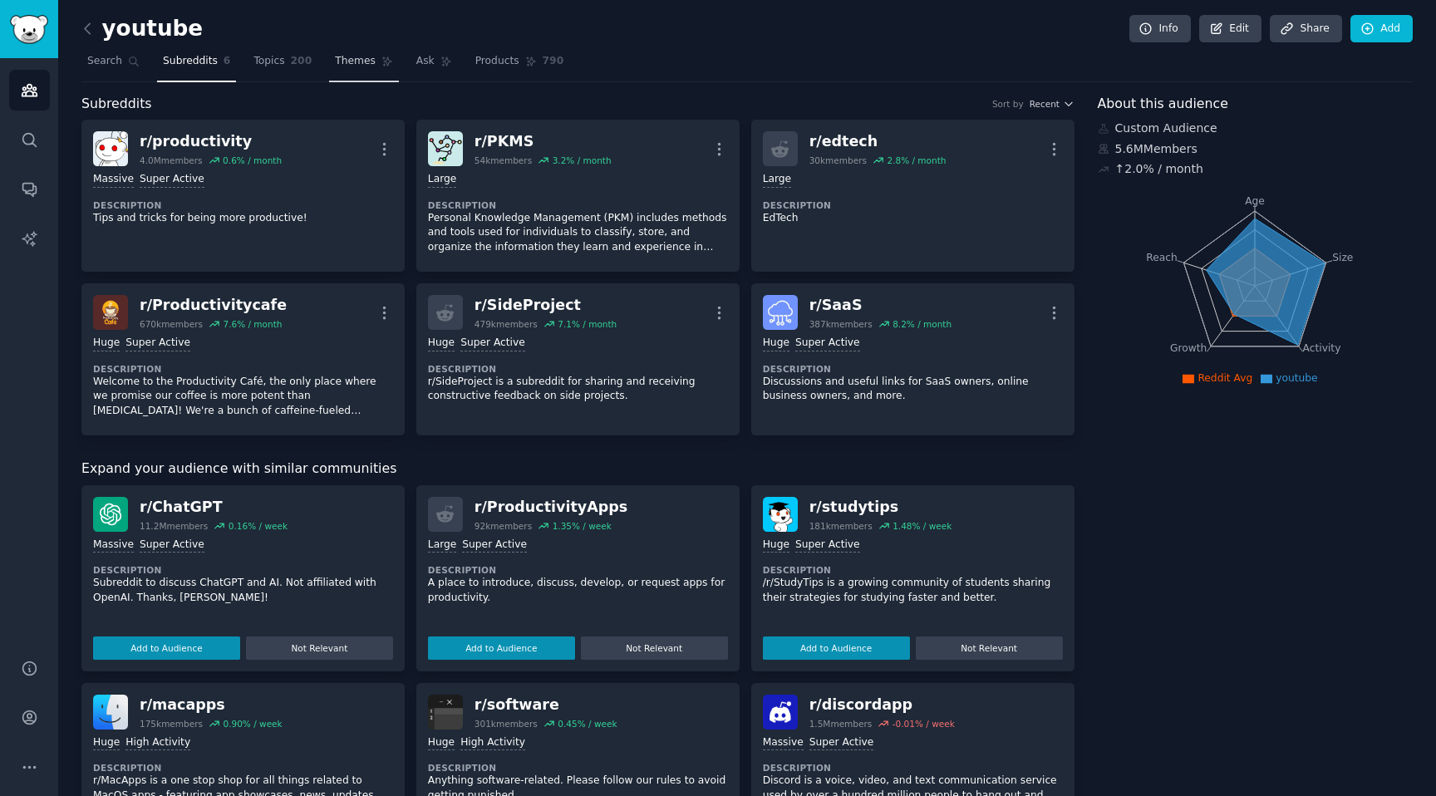
click at [359, 66] on span "Themes" at bounding box center [355, 61] width 41 height 15
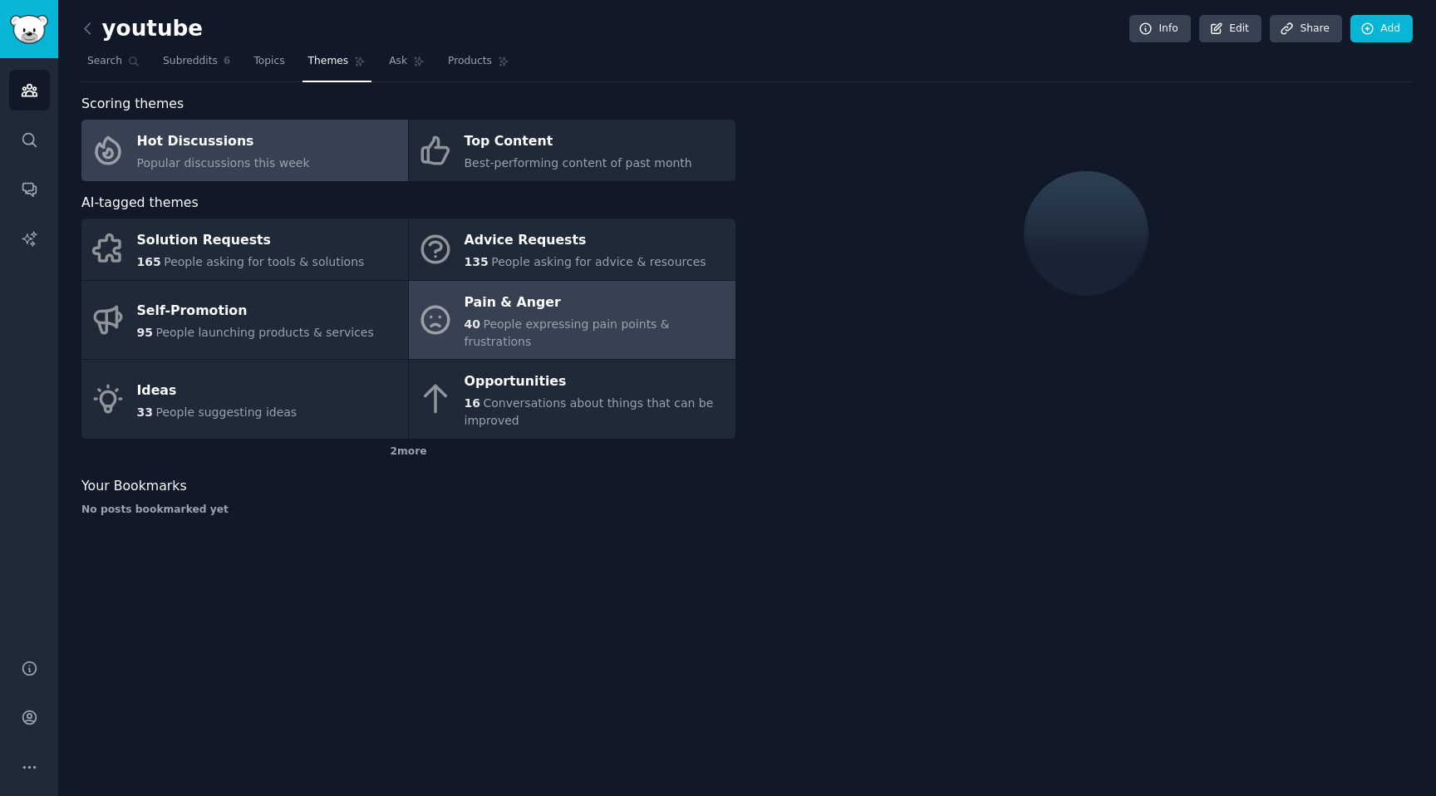
click at [529, 312] on div "Pain & Anger" at bounding box center [596, 302] width 263 height 27
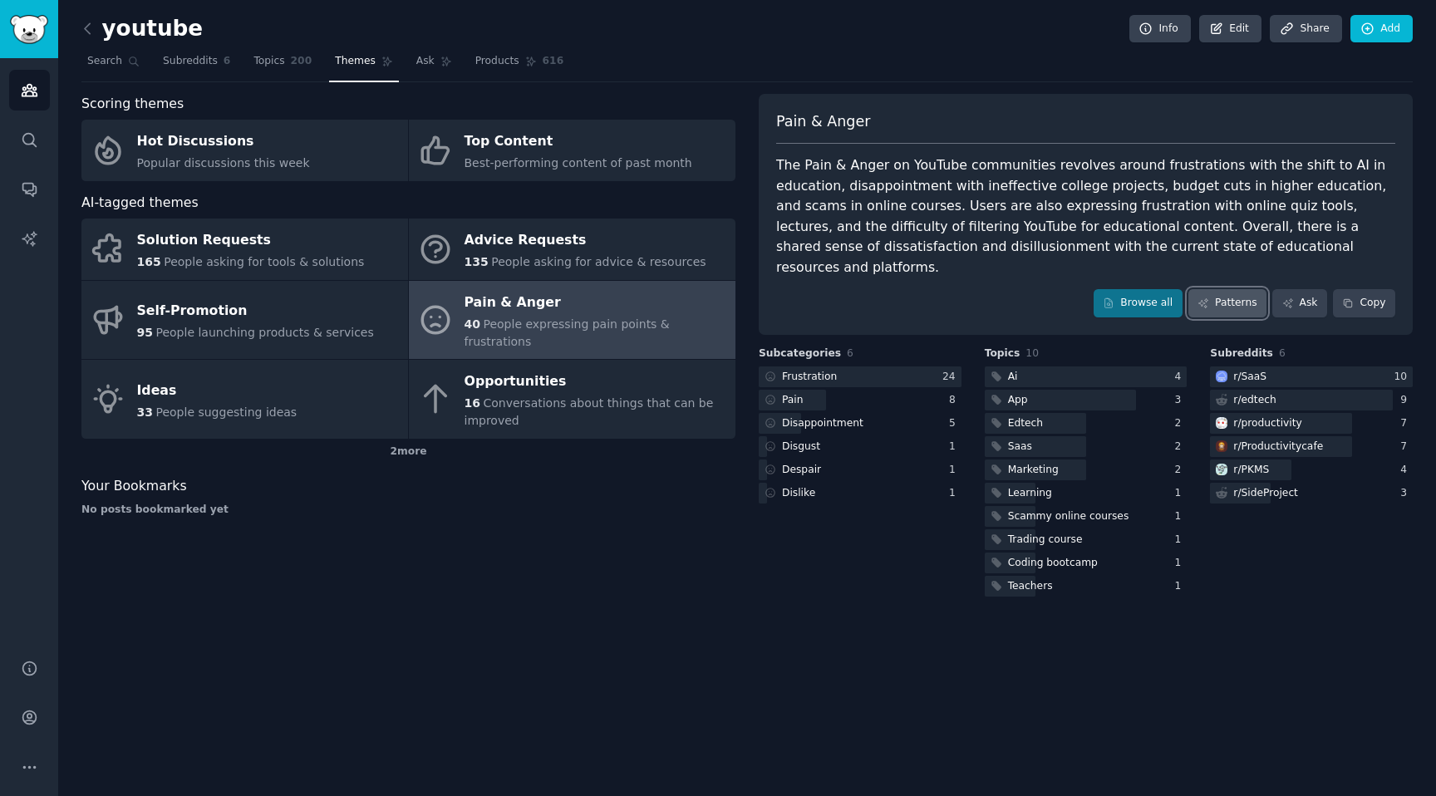
click at [1251, 293] on link "Patterns" at bounding box center [1227, 303] width 78 height 28
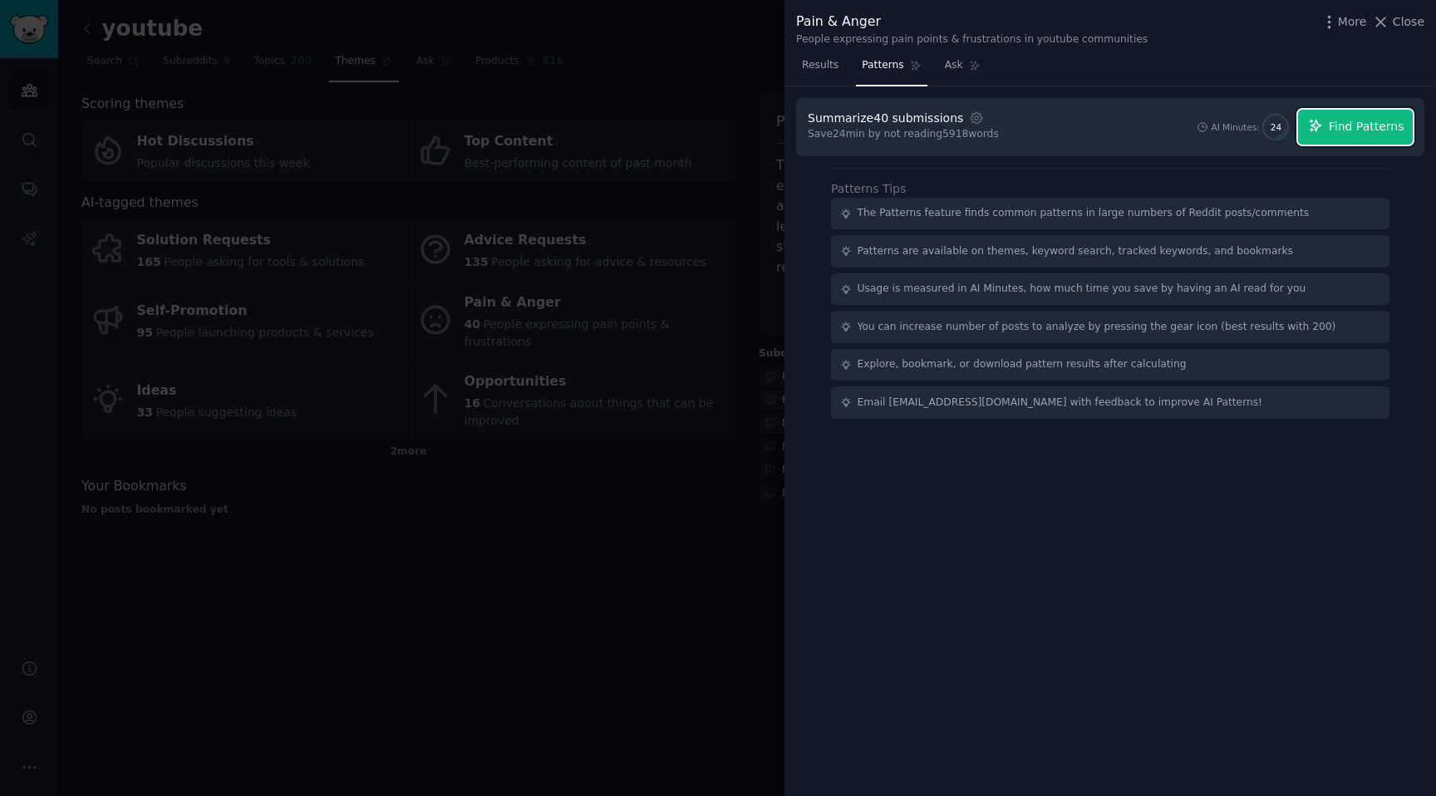
click at [1321, 124] on icon "button" at bounding box center [1315, 125] width 11 height 11
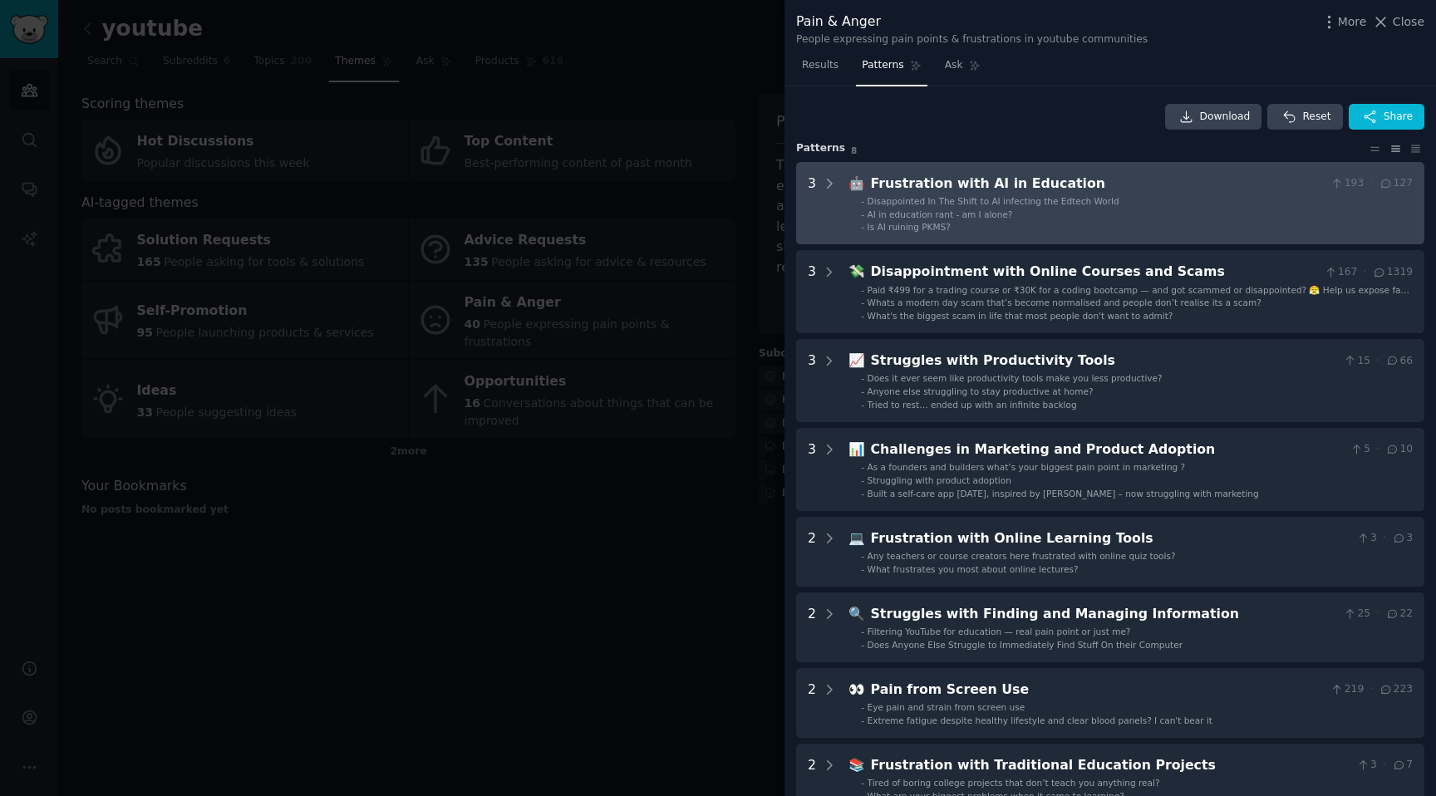
click at [1079, 202] on span "Disappointed In The Shift to AI infecting the Edtech World" at bounding box center [994, 201] width 252 height 10
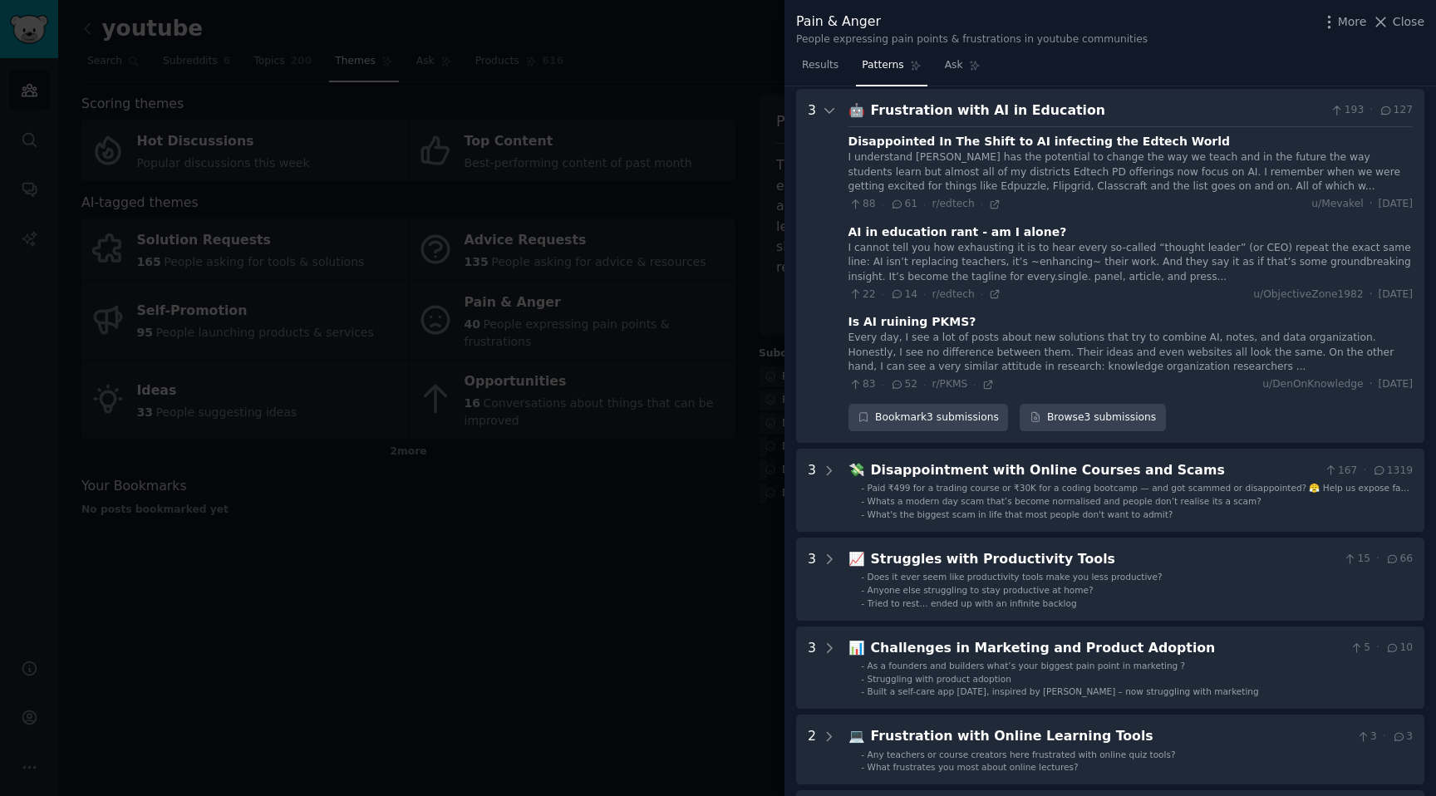
scroll to position [76, 0]
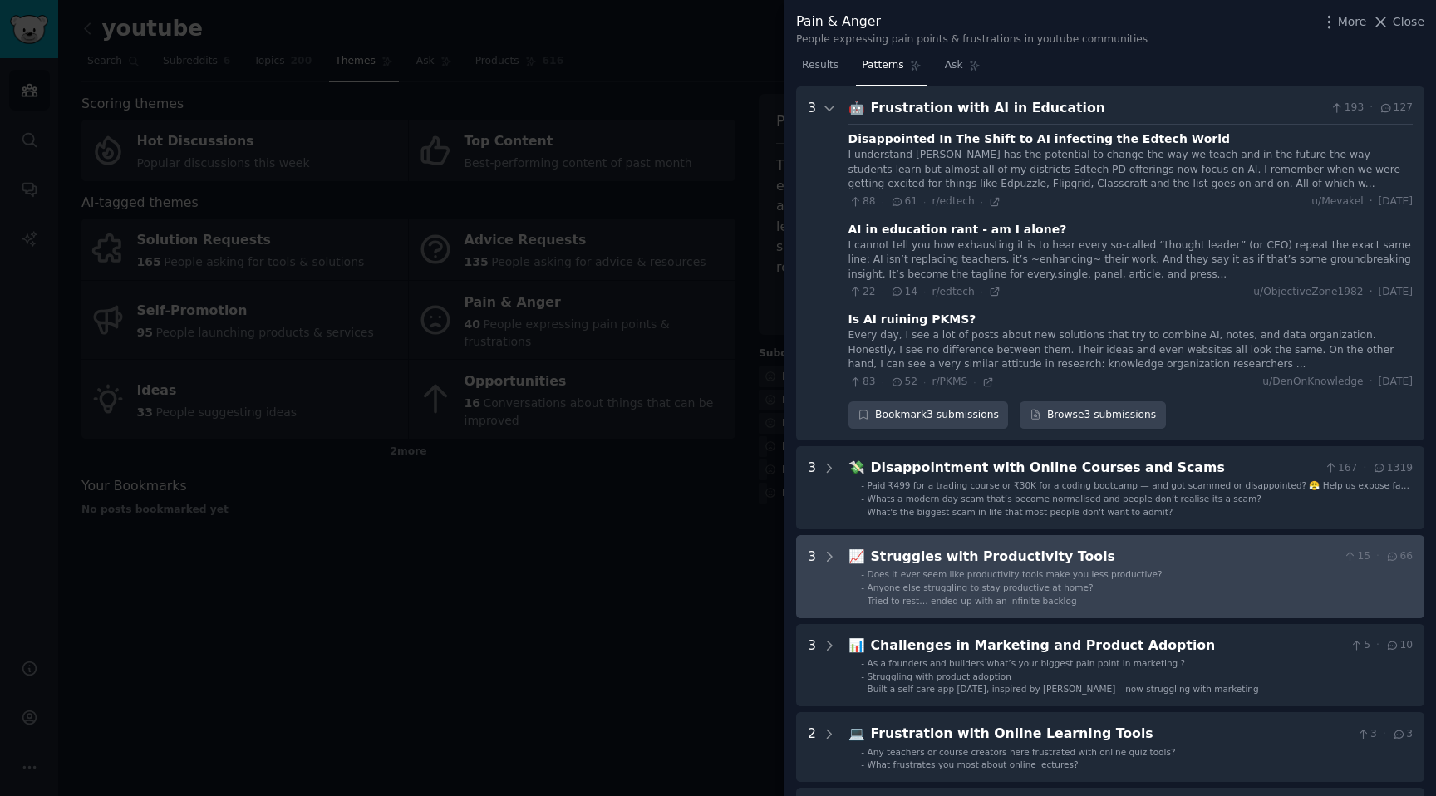
click at [1022, 565] on div "Struggles with Productivity Tools" at bounding box center [1104, 557] width 466 height 21
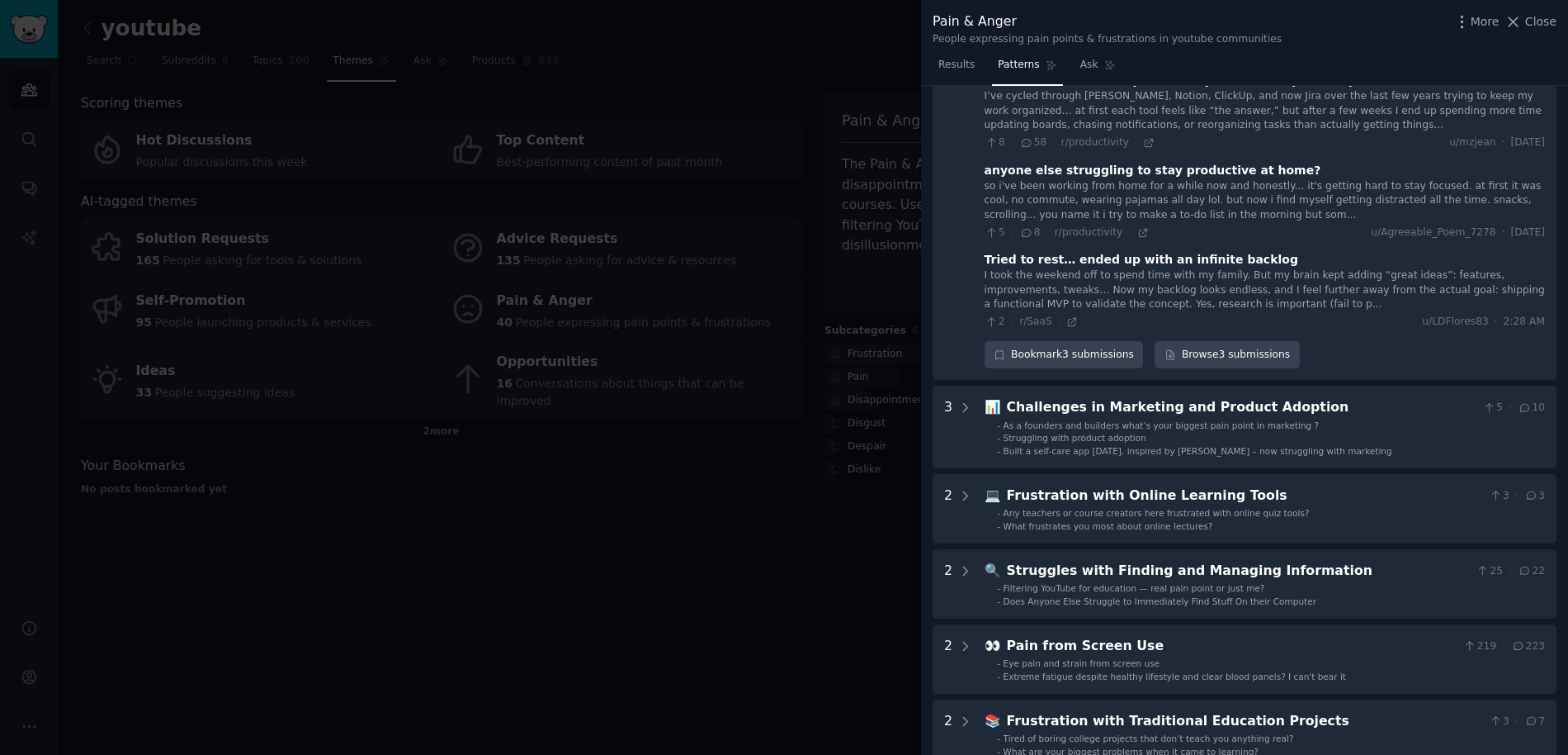
scroll to position [116, 0]
